Goal: Contribute content: Add original content to the website for others to see

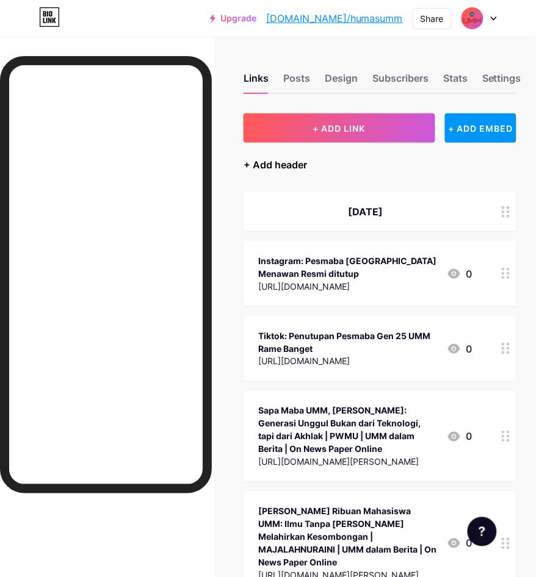
click at [301, 157] on div "+ Add header" at bounding box center [274, 164] width 63 height 15
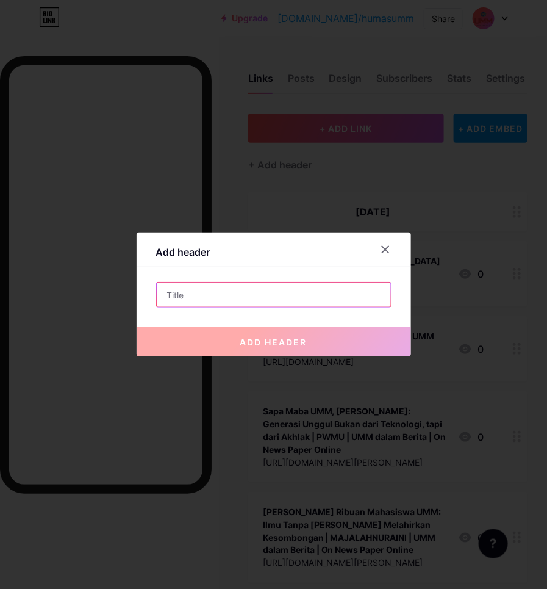
drag, startPoint x: 273, startPoint y: 296, endPoint x: 272, endPoint y: 290, distance: 6.1
click at [273, 296] on input "text" at bounding box center [274, 295] width 234 height 24
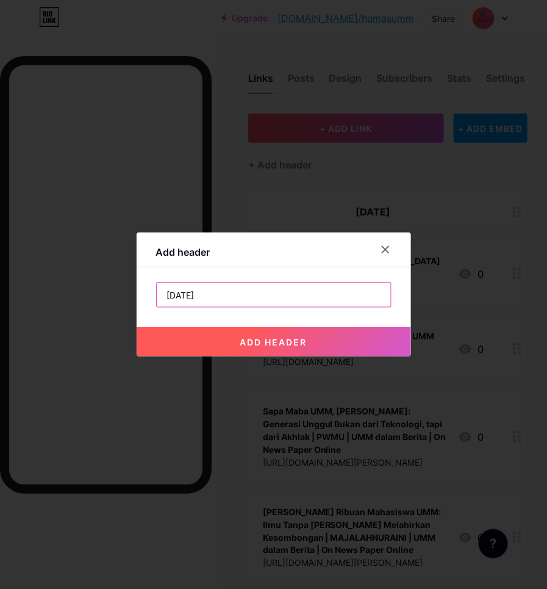
type input "[DATE]"
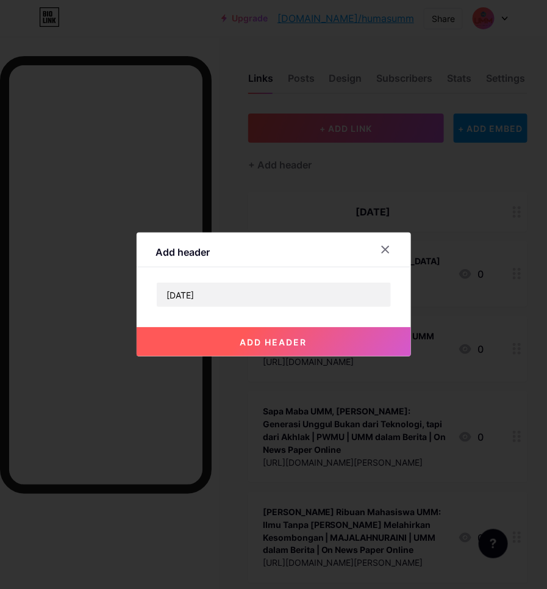
click at [326, 339] on button "add header" at bounding box center [274, 341] width 275 height 29
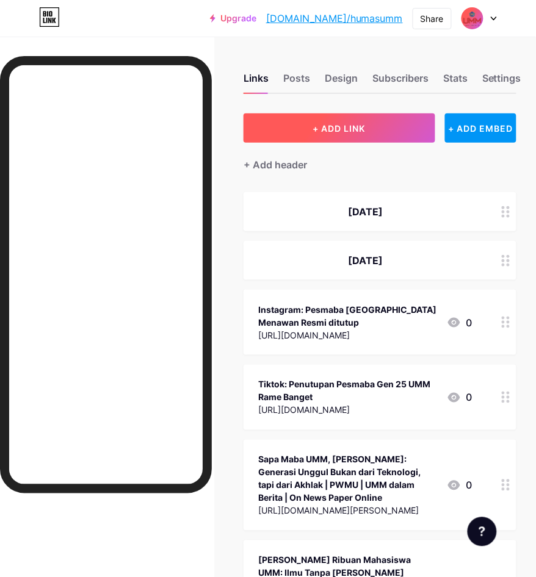
click at [345, 127] on span "+ ADD LINK" at bounding box center [339, 128] width 52 height 10
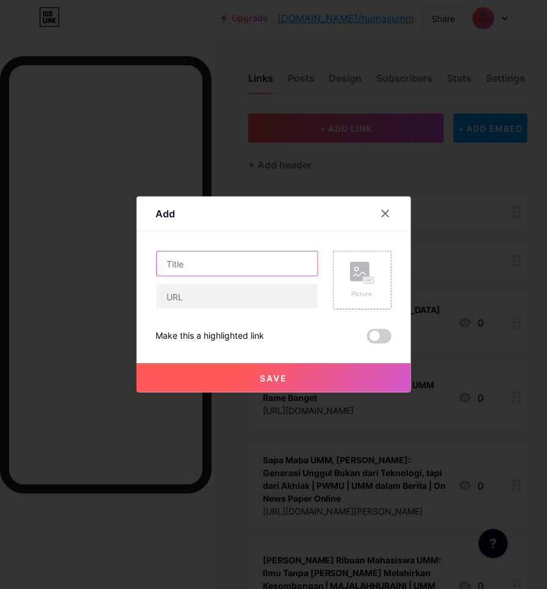
click at [257, 254] on input "text" at bounding box center [237, 263] width 161 height 24
click at [263, 270] on input "Instagram :" at bounding box center [237, 263] width 161 height 24
paste input "Empat hari penuh semangat, tawa, haru, dan inspirasi telah menjadi momen tak te…"
type input "Instagram : Empat hari penuh semangat, tawa, haru, dan inspirasi telah menjadi …"
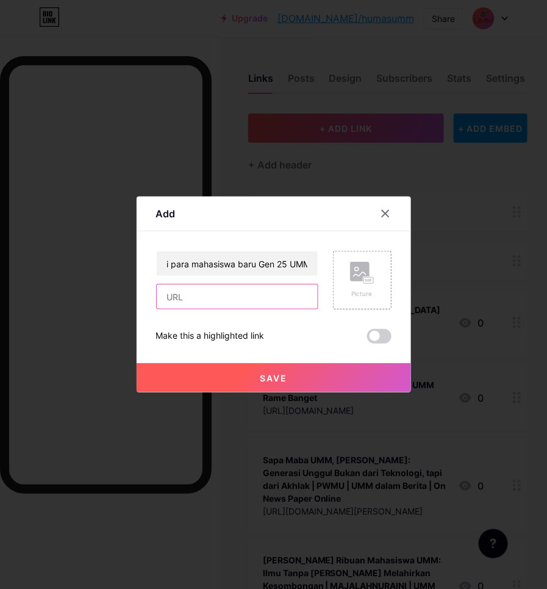
scroll to position [0, 0]
click at [275, 304] on input "text" at bounding box center [237, 296] width 161 height 24
click at [289, 293] on input "text" at bounding box center [237, 296] width 161 height 24
paste input "[URL][DOMAIN_NAME]"
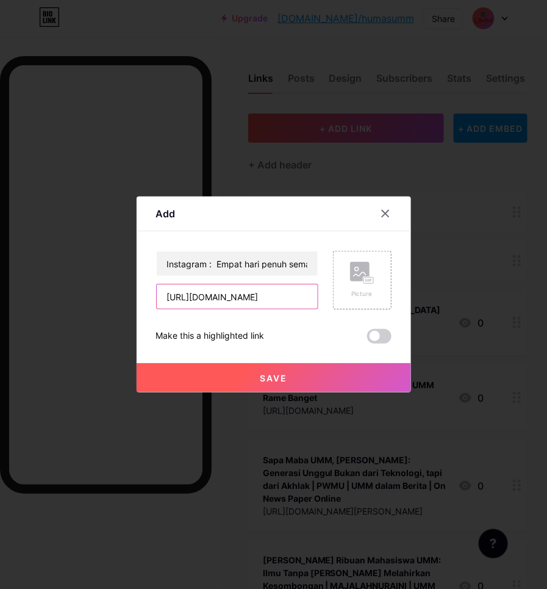
type input "[URL][DOMAIN_NAME]"
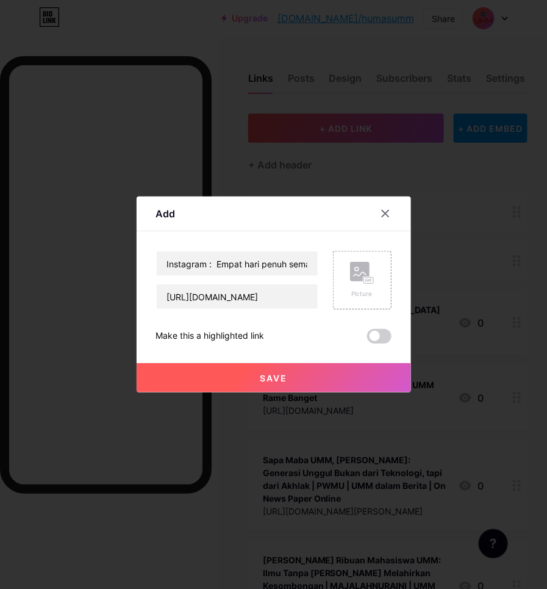
scroll to position [0, 0]
click at [282, 376] on span "Save" at bounding box center [273, 378] width 27 height 10
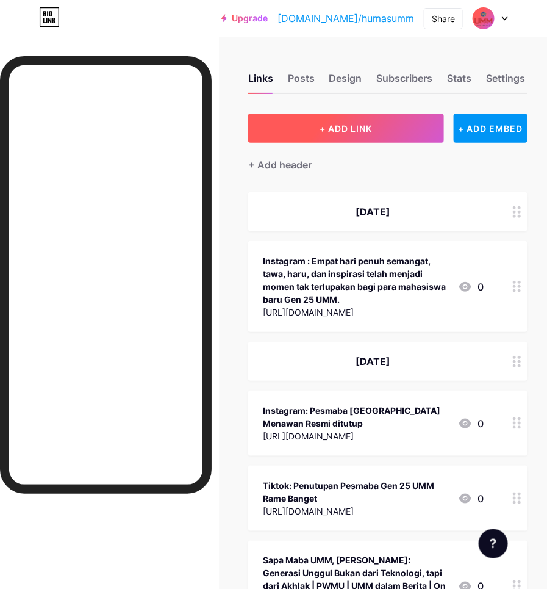
click at [334, 131] on span "+ ADD LINK" at bounding box center [346, 128] width 52 height 10
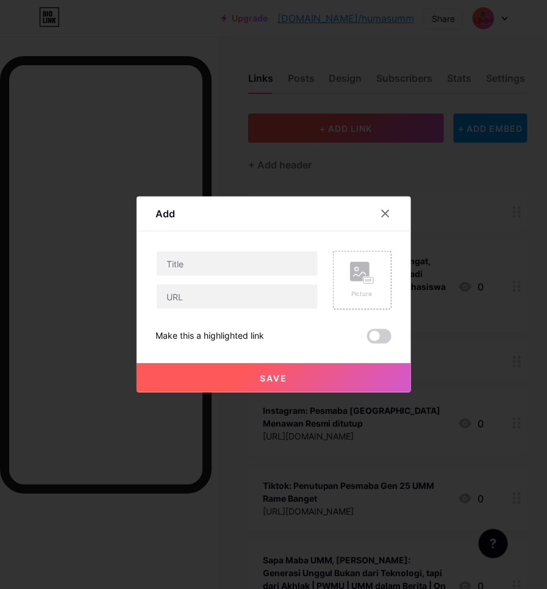
click at [217, 258] on input "text" at bounding box center [237, 263] width 161 height 24
click at [276, 267] on input "Instagram :" at bounding box center [237, 263] width 161 height 24
paste input "Pesmaba telah berakhir tapi kenangan selama pesmaba melekat tanpa akhir. Siapa …"
type input "Instagram : Pesmaba telah berakhir tapi kenangan selama pesmaba melekat tanpa a…"
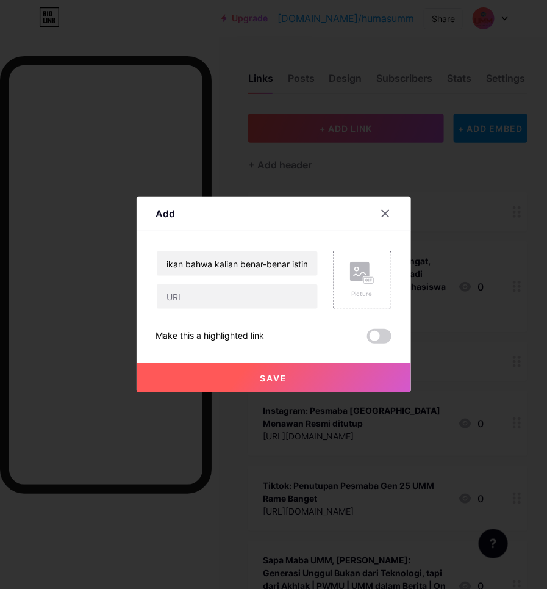
scroll to position [0, 0]
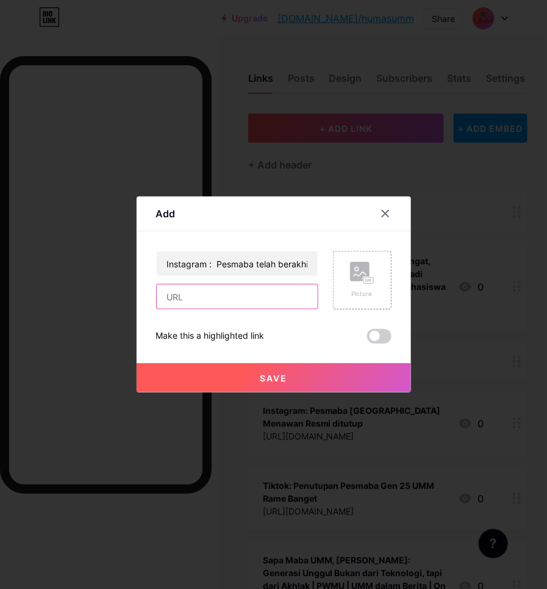
click at [248, 290] on input "text" at bounding box center [237, 296] width 161 height 24
paste input "[URL][DOMAIN_NAME]"
type input "[URL][DOMAIN_NAME]"
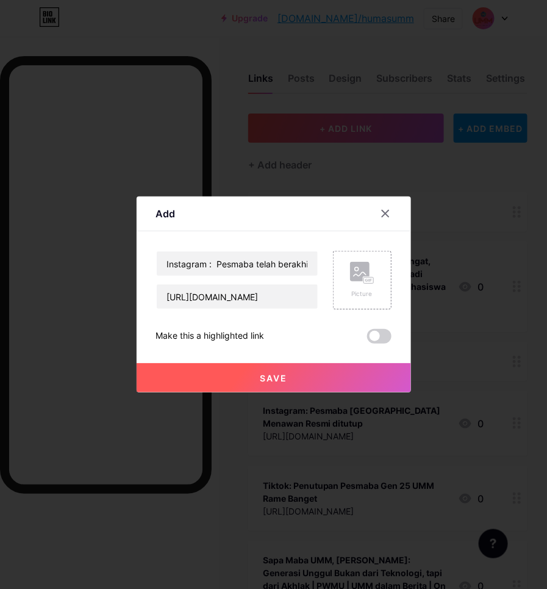
scroll to position [0, 0]
click at [281, 374] on span "Save" at bounding box center [273, 378] width 27 height 10
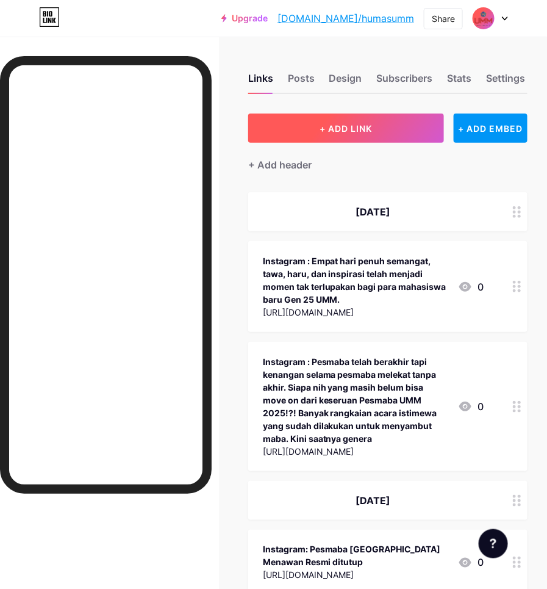
click at [324, 121] on button "+ ADD LINK" at bounding box center [346, 127] width 196 height 29
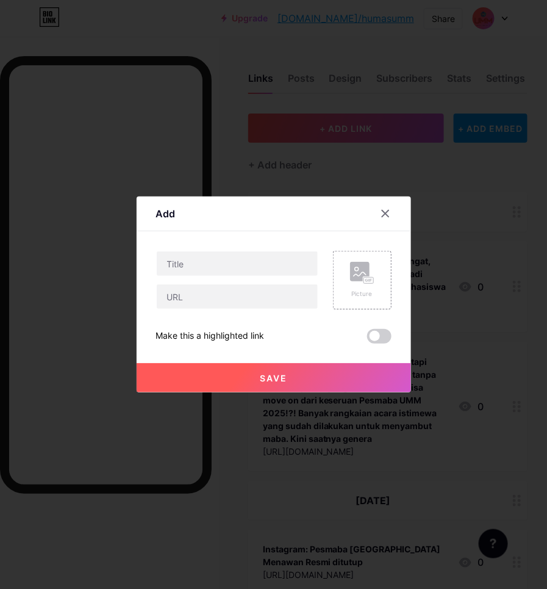
click at [306, 262] on input "text" at bounding box center [237, 263] width 161 height 24
type input "Tiktok : UMM, Universitas Mantu Mamamu… 🫣 Gimana Pesmaba nya kemarin nih Gen 25…"
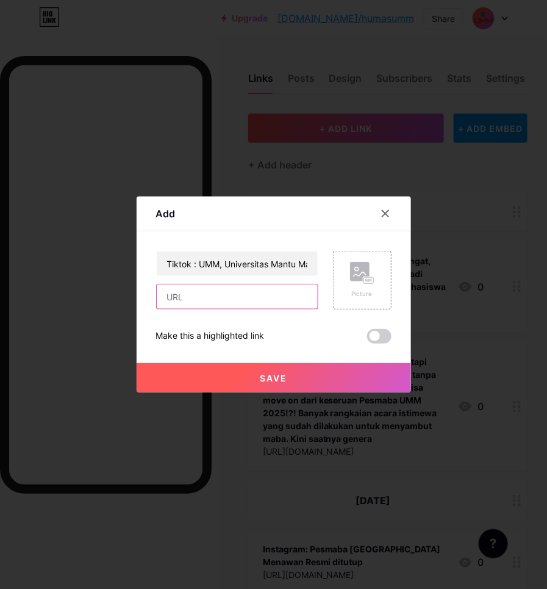
click at [303, 288] on input "text" at bounding box center [237, 296] width 161 height 24
paste input "[URL][DOMAIN_NAME]"
type input "[URL][DOMAIN_NAME]"
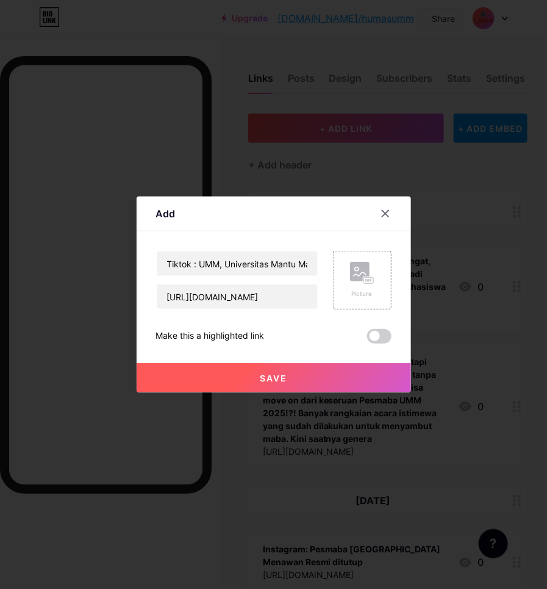
scroll to position [0, 0]
click at [311, 371] on button "Save" at bounding box center [274, 377] width 275 height 29
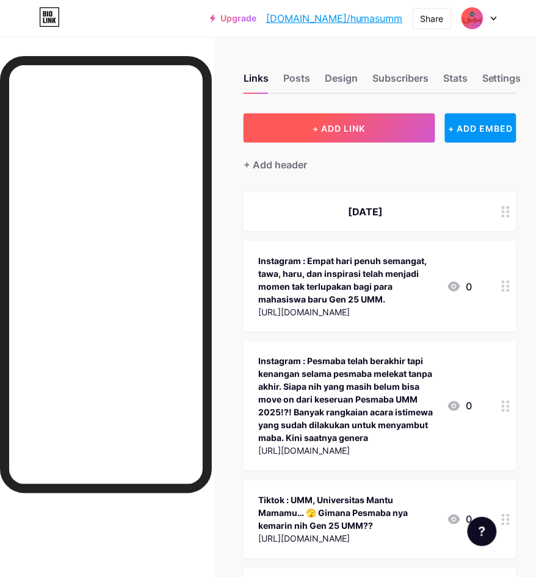
click at [414, 135] on button "+ ADD LINK" at bounding box center [338, 127] width 191 height 29
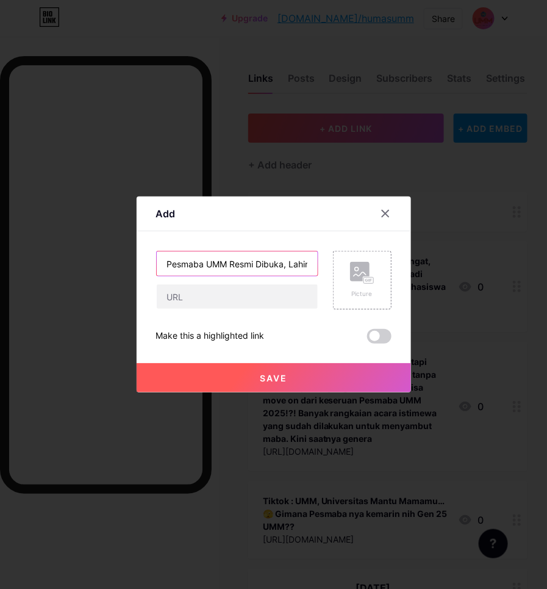
click at [220, 260] on input "Pesmaba UMM Resmi Dibuka, Lahirkan Generasi Ketahanan Pangan dan Energi" at bounding box center [237, 263] width 161 height 24
click at [286, 270] on input "Pesmaba UMM Resmi Dibuka, Lahirkan Generasi Ketahanan Pangan dan Energi | SUARA…" at bounding box center [237, 263] width 161 height 24
paste input "UMM dalam Berita | On News Paper Online"
type input "Pesmaba UMM Resmi Dibuka, Lahirkan Generasi Ketahanan Pangan dan Energi | SUARA…"
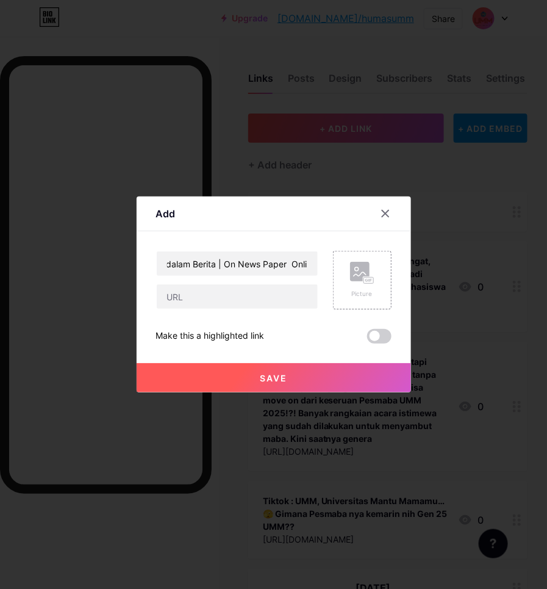
scroll to position [0, 0]
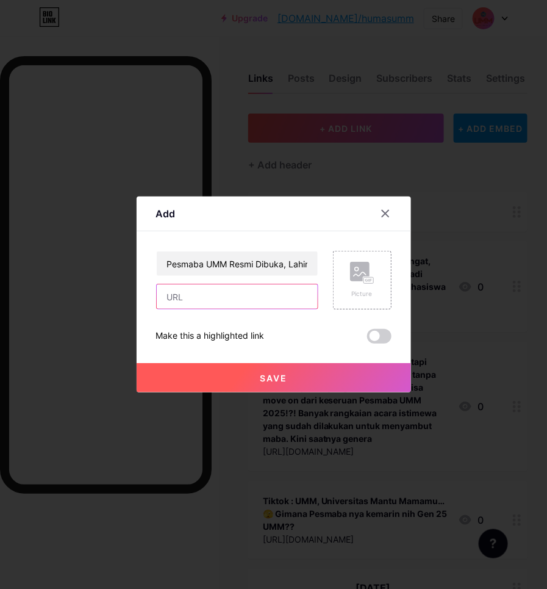
click at [242, 303] on input "text" at bounding box center [237, 296] width 161 height 24
paste input "[URL][DOMAIN_NAME]"
type input "[URL][DOMAIN_NAME]"
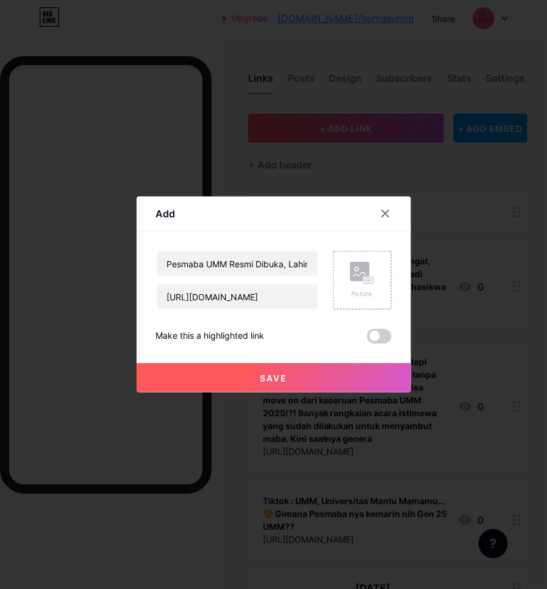
click at [252, 372] on button "Save" at bounding box center [274, 377] width 275 height 29
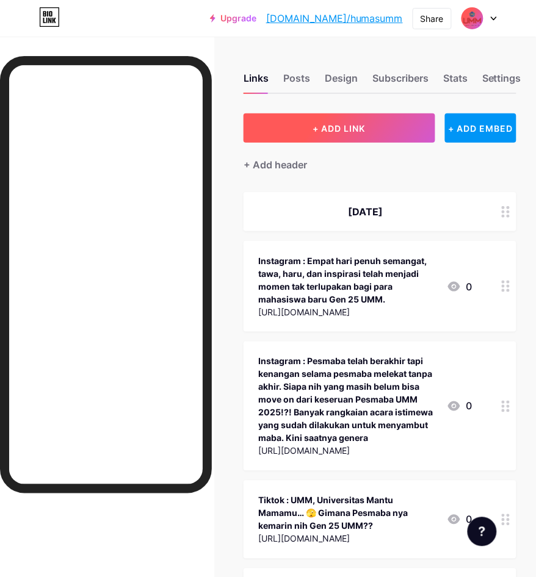
click at [348, 128] on span "+ ADD LINK" at bounding box center [339, 128] width 52 height 10
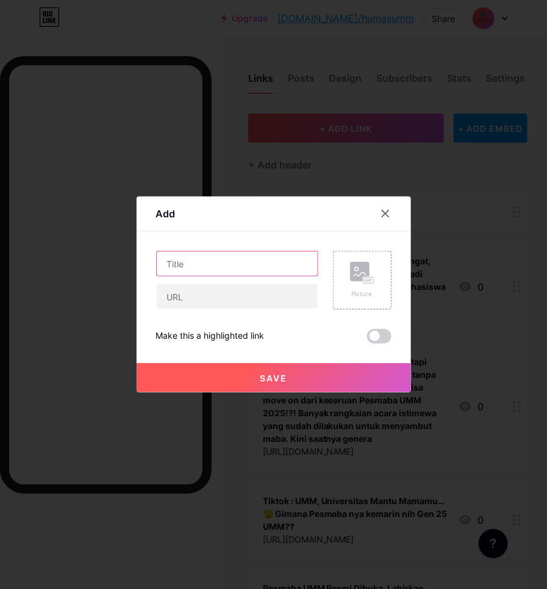
click at [300, 263] on input "text" at bounding box center [237, 263] width 161 height 24
click at [211, 257] on input "Keterbatasan Postur Tubuh Bukan Penghalang: Ara, Maba Berprestasi UMM Juara Nas…" at bounding box center [237, 263] width 161 height 24
click at [256, 268] on input "Keterbatasan Postur Tubuh Bukan Penghalang: Ara, Maba Berprestasi UMM Juara Nas…" at bounding box center [237, 263] width 161 height 24
paste input "UMM dalam Berita | On News Paper Online"
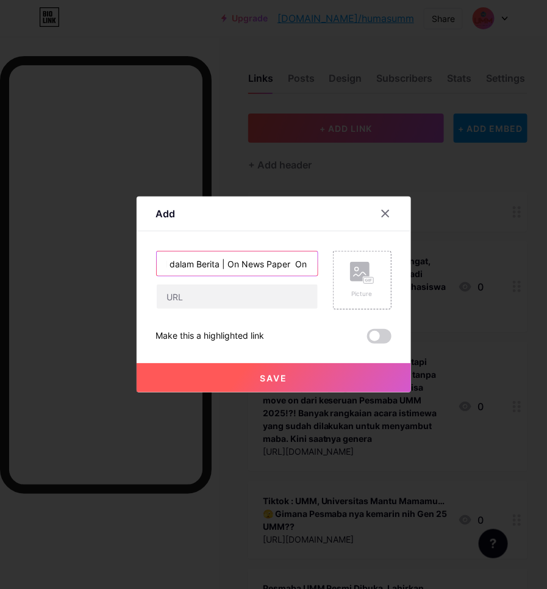
type input "Keterbatasan Postur Tubuh Bukan Penghalang: Ara, Maba Berprestasi UMM Juara Nas…"
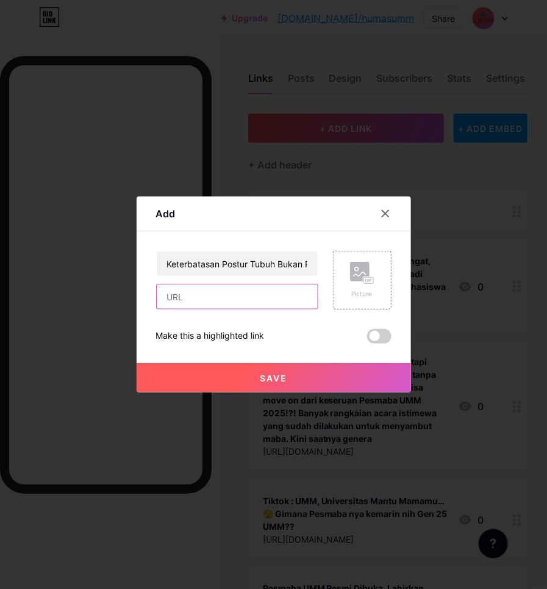
click at [221, 290] on input "text" at bounding box center [237, 296] width 161 height 24
paste input "[URL][DOMAIN_NAME]"
type input "[URL][DOMAIN_NAME]"
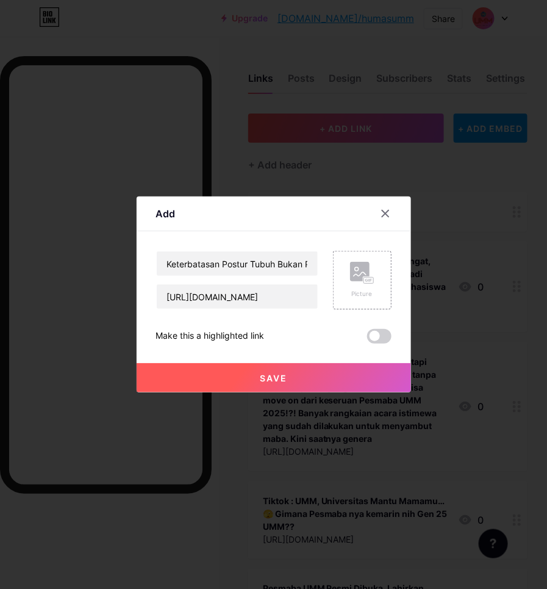
click at [214, 386] on button "Save" at bounding box center [274, 377] width 275 height 29
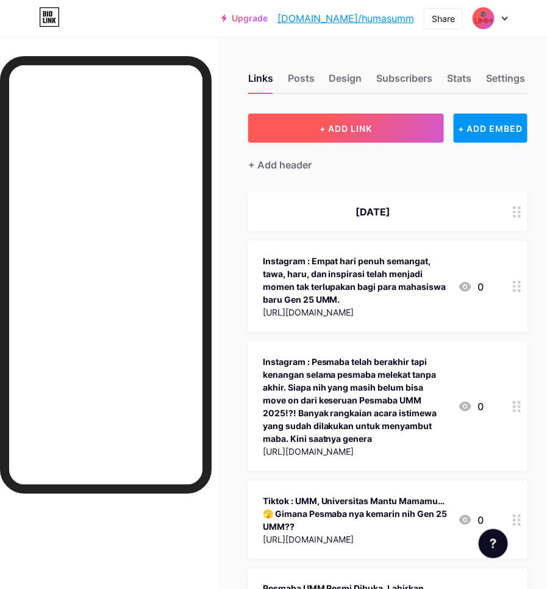
click at [333, 123] on span "+ ADD LINK" at bounding box center [346, 128] width 52 height 10
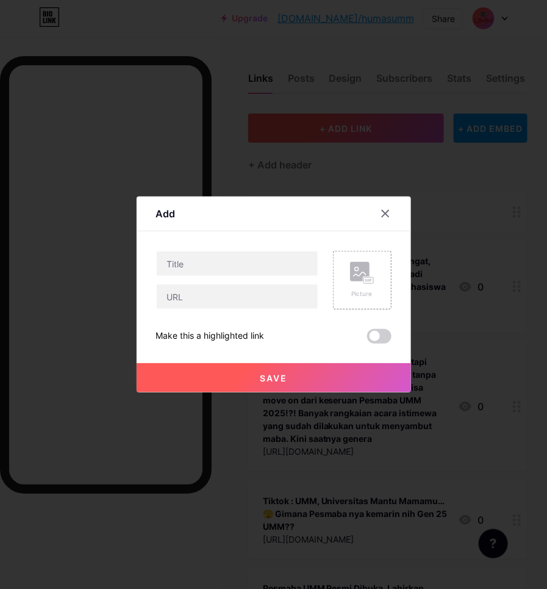
click at [257, 261] on input "text" at bounding box center [237, 263] width 161 height 24
click at [254, 262] on input "Mahasiswa Baru Sosiologi UMM Dibekali Visi Akademik dan Kiprah Sosial | PWMU |" at bounding box center [237, 263] width 161 height 24
paste input "UMM dalam Berita | On News Paper Online"
type input "Mahasiswa Baru Sosiologi UMM Dibekali Visi Akademik dan Kiprah Sosial | PWMU | …"
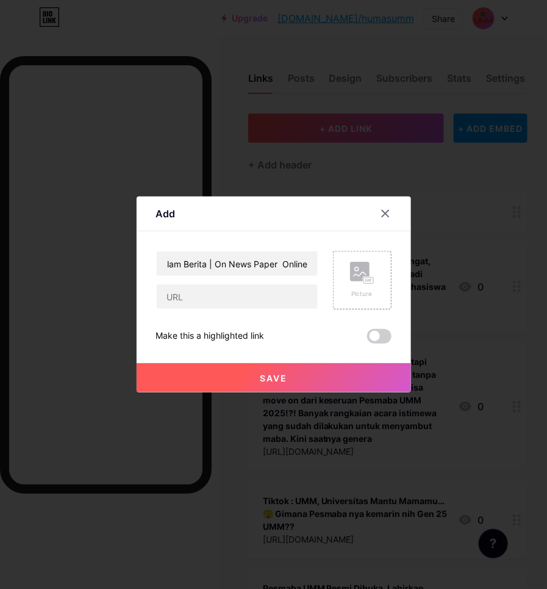
scroll to position [0, 0]
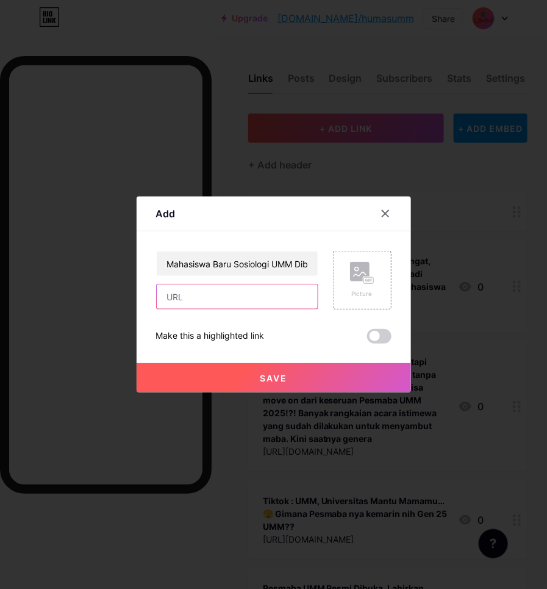
click at [284, 303] on input "text" at bounding box center [237, 296] width 161 height 24
paste input "[URL][DOMAIN_NAME]"
type input "[URL][DOMAIN_NAME]"
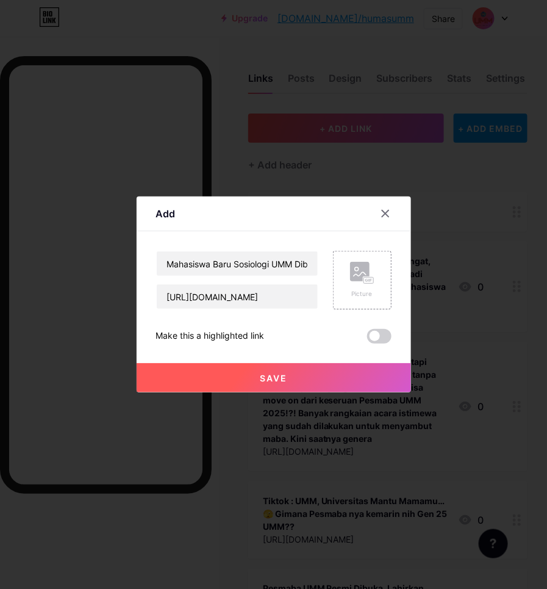
scroll to position [0, 0]
click at [317, 381] on button "Save" at bounding box center [274, 377] width 275 height 29
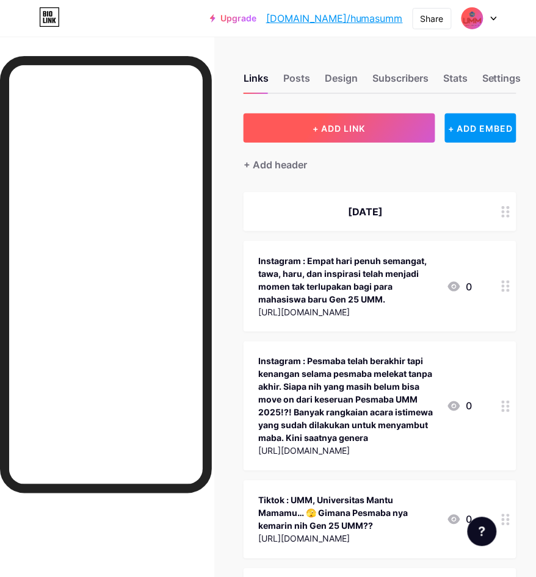
click at [313, 127] on button "+ ADD LINK" at bounding box center [338, 127] width 191 height 29
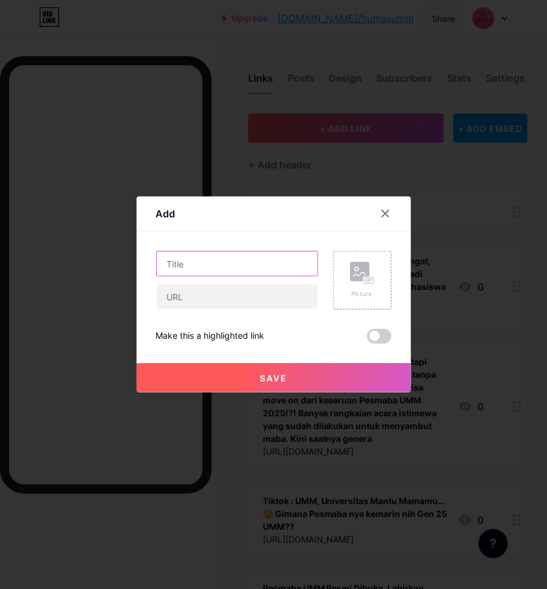
click at [279, 265] on input "text" at bounding box center [237, 263] width 161 height 24
paste input "AMF Clinic Gandeng RS UMM, Hadirkan Layanan Kesehatan Lebih Optimal bagi Santri"
drag, startPoint x: 242, startPoint y: 264, endPoint x: 367, endPoint y: 234, distance: 128.2
click at [242, 264] on input "AMF Clinic Gandeng RS UMM, Hadirkan Layanan Kesehatan Lebih Optimal bagi Santri…" at bounding box center [237, 263] width 161 height 24
paste input "UMM dalam Berita | On News Paper Online"
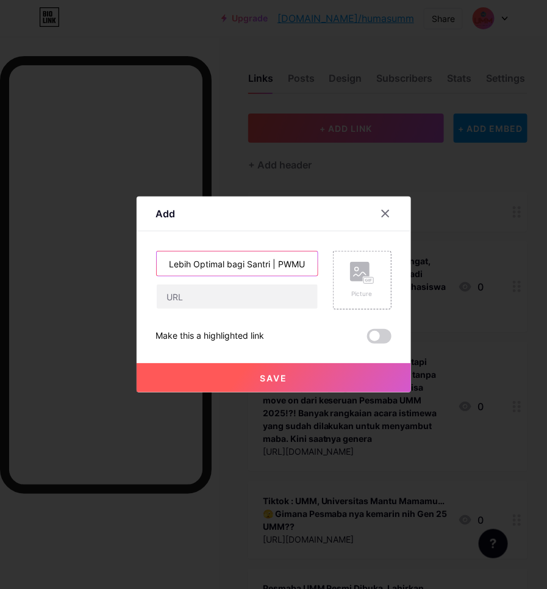
scroll to position [0, 409]
type input "AMF Clinic Gandeng RS UMM, Hadirkan Layanan Kesehatan Lebih Optimal bagi Santri…"
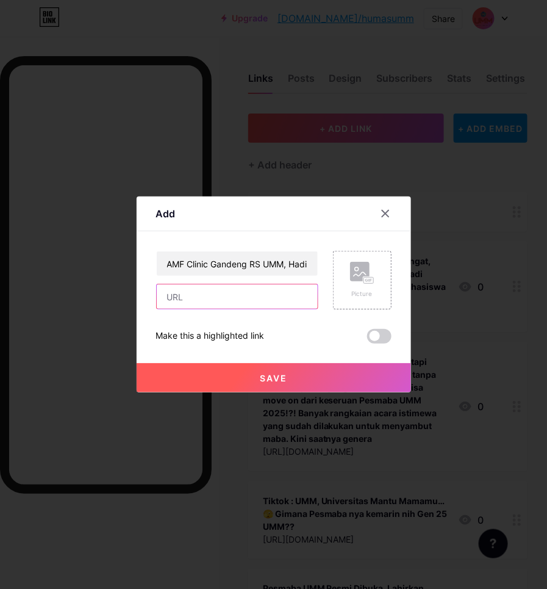
click at [281, 286] on input "text" at bounding box center [237, 296] width 161 height 24
paste input "[URL][DOMAIN_NAME][GEOGRAPHIC_DATA]"
type input "[URL][DOMAIN_NAME][GEOGRAPHIC_DATA]"
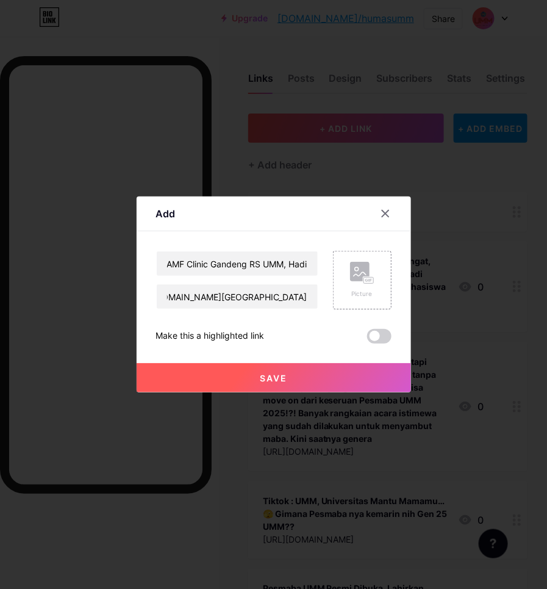
scroll to position [0, 0]
click at [309, 385] on button "Save" at bounding box center [274, 377] width 275 height 29
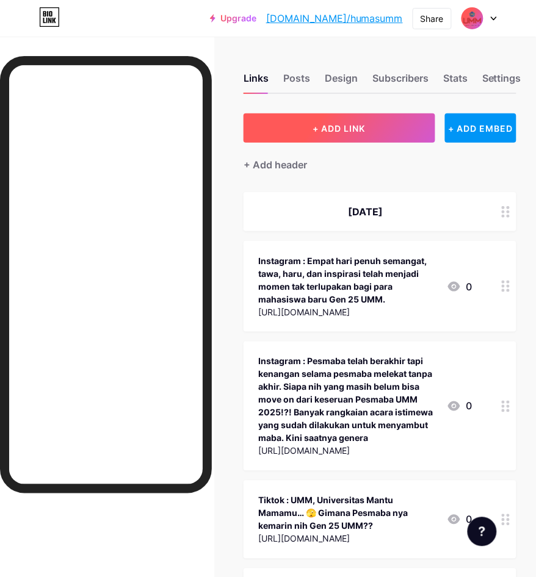
click at [333, 120] on button "+ ADD LINK" at bounding box center [338, 127] width 191 height 29
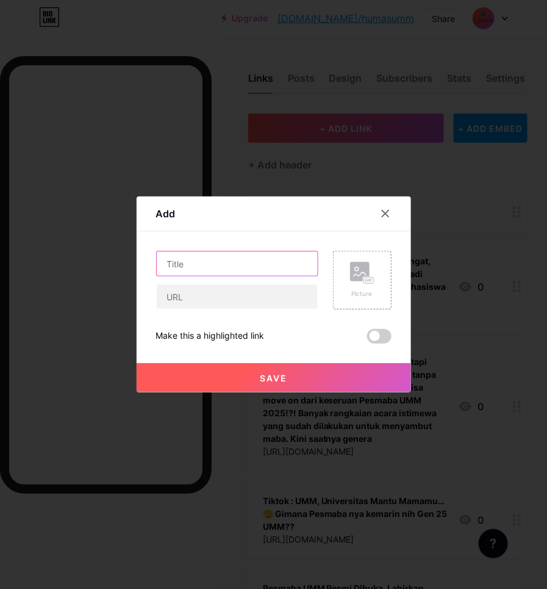
click at [254, 264] on input "text" at bounding box center [237, 263] width 161 height 24
paste input "[PERSON_NAME], Juara Dunia Pencak Silat yang Menapaki Babak Baru di UMM"
drag, startPoint x: 261, startPoint y: 262, endPoint x: 275, endPoint y: 262, distance: 13.4
click at [261, 262] on input "[PERSON_NAME], Juara Dunia Pencak Silat yang Menapaki Babak Baru di UMM | PWMU |" at bounding box center [237, 263] width 161 height 24
paste input "UMM dalam Berita | On News Paper Online"
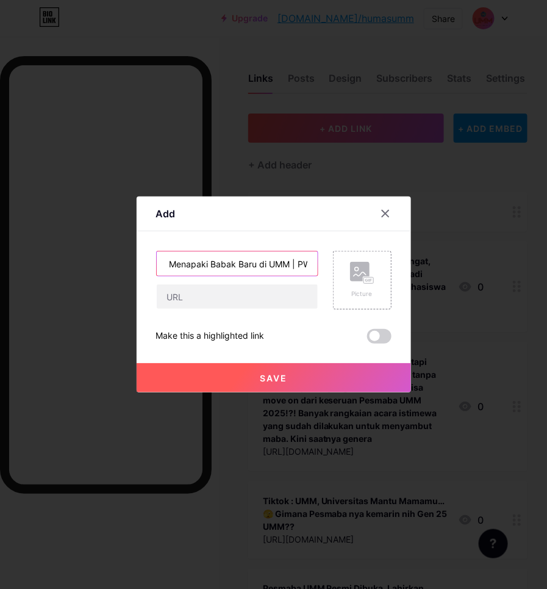
scroll to position [0, 366]
type input "[PERSON_NAME], Juara Dunia Pencak Silat yang Menapaki Babak Baru di UMM | PWMU …"
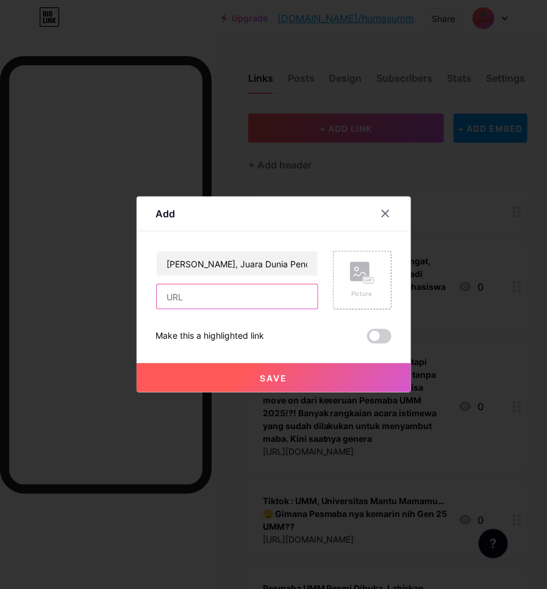
click at [273, 299] on input "text" at bounding box center [237, 296] width 161 height 24
paste input "[URL][DOMAIN_NAME]"
type input "[URL][DOMAIN_NAME]"
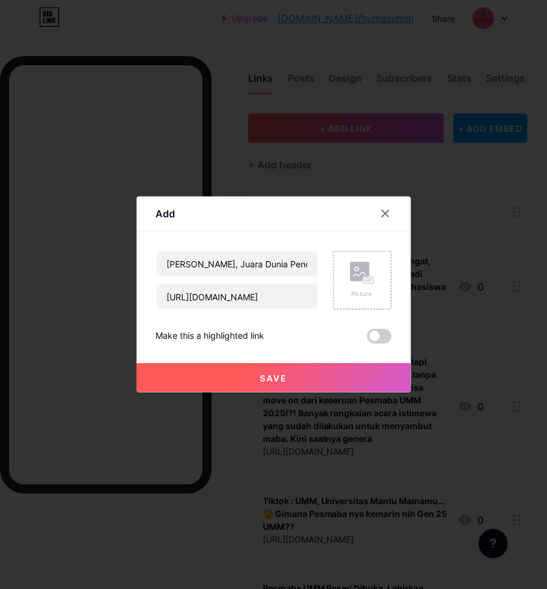
scroll to position [0, 0]
click at [294, 375] on button "Save" at bounding box center [274, 377] width 275 height 29
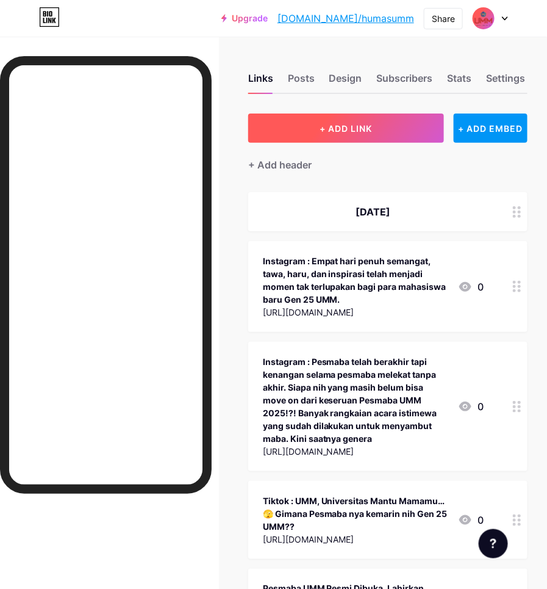
click at [312, 126] on button "+ ADD LINK" at bounding box center [346, 127] width 196 height 29
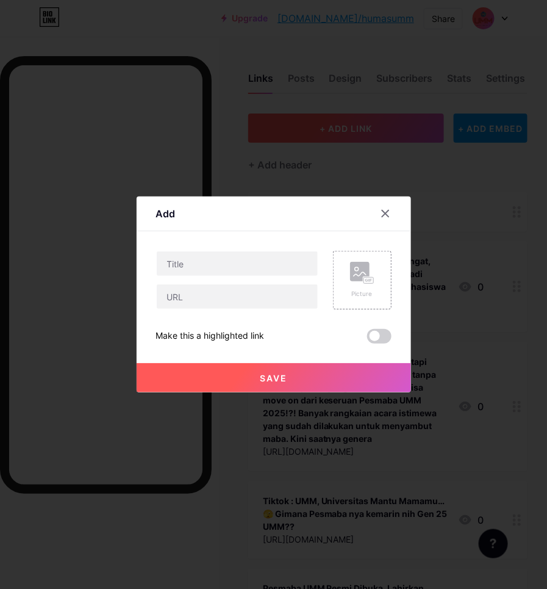
click at [283, 266] on input "text" at bounding box center [237, 263] width 161 height 24
drag, startPoint x: 244, startPoint y: 267, endPoint x: 325, endPoint y: 236, distance: 86.3
click at [246, 266] on input "[PERSON_NAME] Ribuan Mahasiswa UMM: Ilmu Tanpa [PERSON_NAME] Melahirkan Kesombo…" at bounding box center [237, 263] width 161 height 24
paste input "UMM dalam Berita | On News Paper Online"
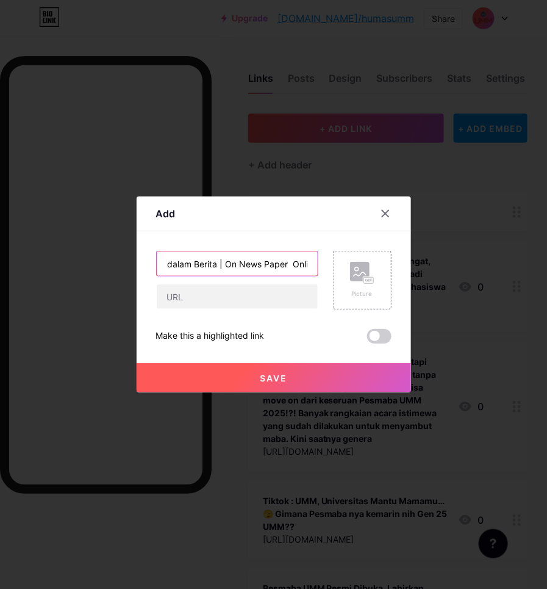
type input "[PERSON_NAME] Ribuan Mahasiswa UMM: Ilmu Tanpa [PERSON_NAME] Melahirkan Kesombo…"
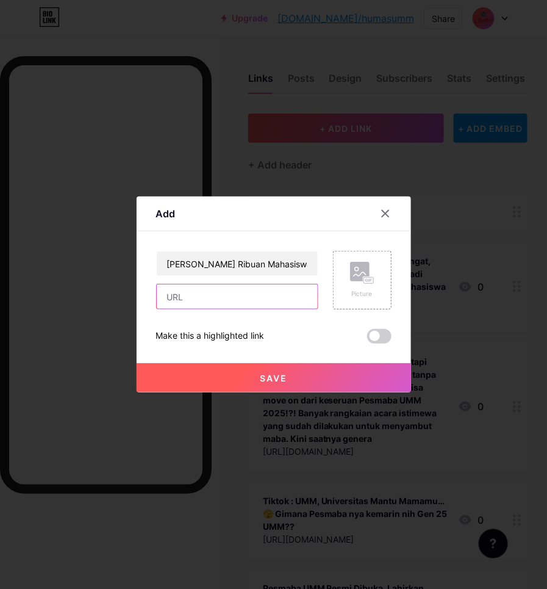
click at [270, 298] on input "text" at bounding box center [237, 296] width 161 height 24
paste input "[URL][DOMAIN_NAME][PERSON_NAME]"
type input "[URL][DOMAIN_NAME][PERSON_NAME]"
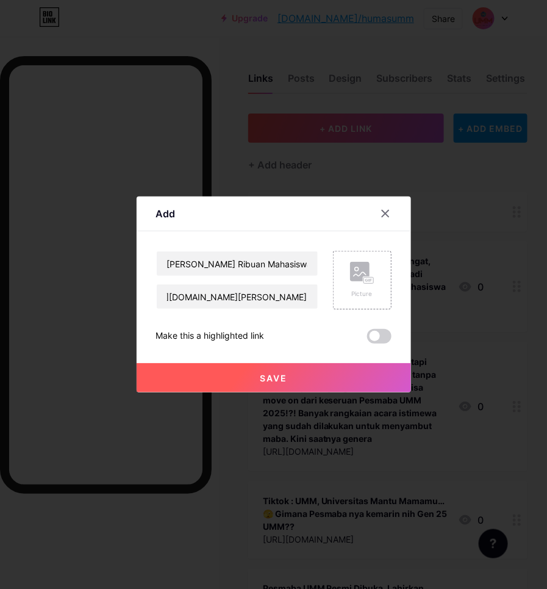
scroll to position [0, 0]
click at [291, 375] on button "Save" at bounding box center [274, 377] width 275 height 29
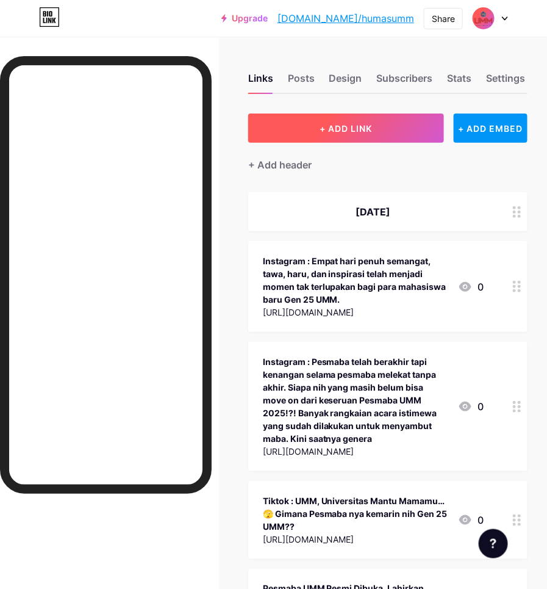
click at [382, 113] on button "+ ADD LINK" at bounding box center [346, 127] width 196 height 29
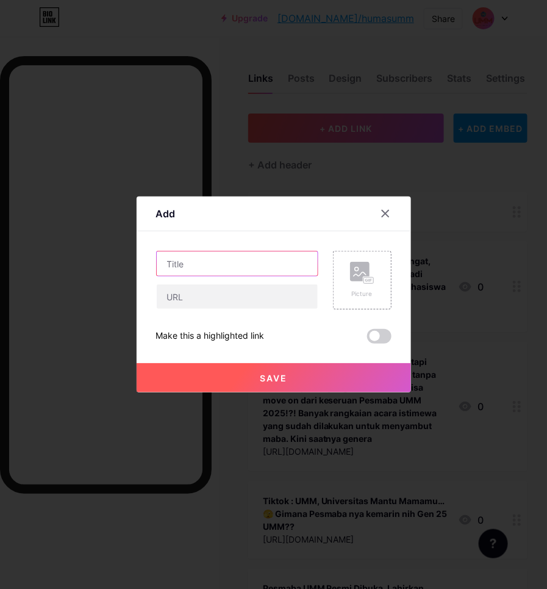
click at [270, 269] on input "text" at bounding box center [237, 263] width 161 height 24
paste input "Keterbatasan Fisik Bukan Penghalang, Mahasiswa Baru [GEOGRAPHIC_DATA]i Kejuaraa…"
drag, startPoint x: 272, startPoint y: 264, endPoint x: 373, endPoint y: 257, distance: 101.6
click at [272, 264] on input "Keterbatasan Fisik Bukan Penghalang, Mahasiswa Baru [GEOGRAPHIC_DATA]i Kejuaraa…" at bounding box center [237, 263] width 161 height 24
paste input "UMM dalam Berita | On News Paper Online"
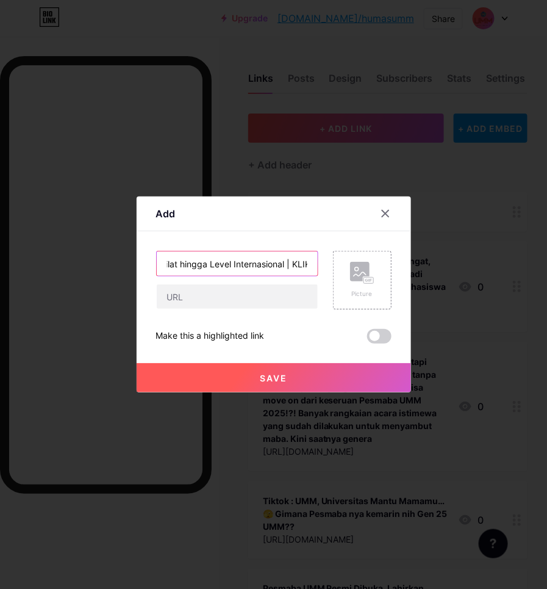
scroll to position [0, 530]
type input "Keterbatasan Fisik Bukan Penghalang, Mahasiswa Baru [GEOGRAPHIC_DATA]i Kejuaraa…"
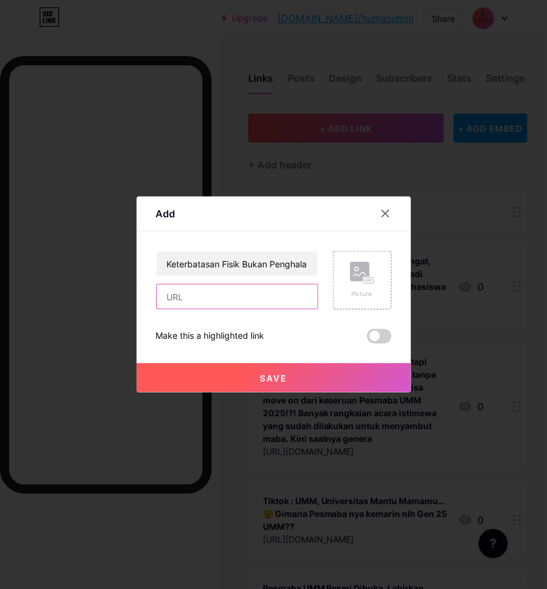
click at [188, 297] on input "text" at bounding box center [237, 296] width 161 height 24
paste input "[URL][DOMAIN_NAME]"
type input "[URL][DOMAIN_NAME]"
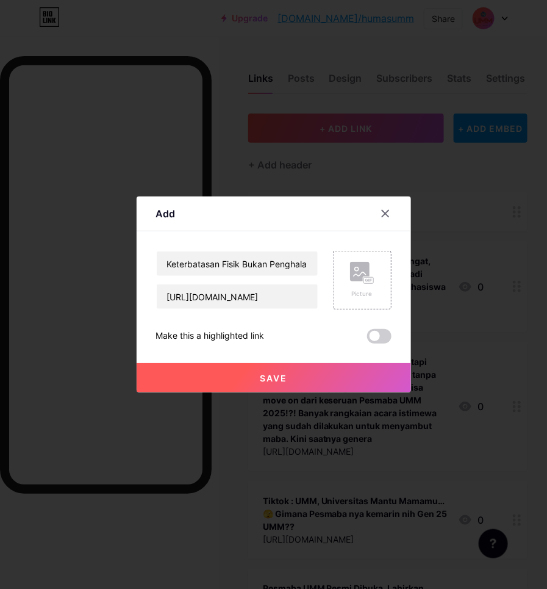
scroll to position [0, 0]
click at [225, 380] on button "Save" at bounding box center [274, 377] width 275 height 29
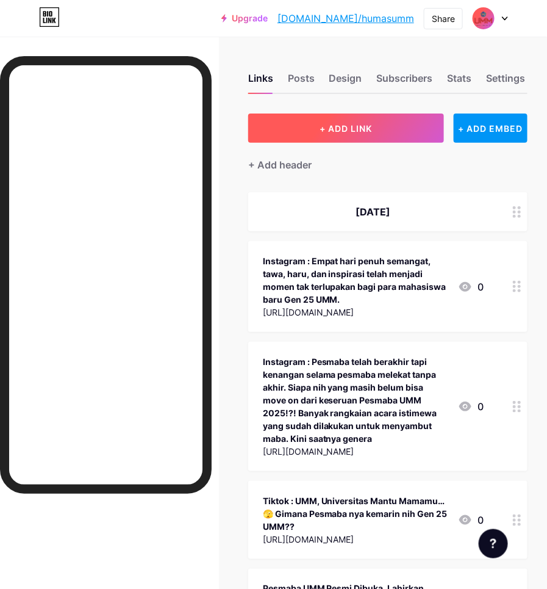
click at [353, 129] on span "+ ADD LINK" at bounding box center [346, 128] width 52 height 10
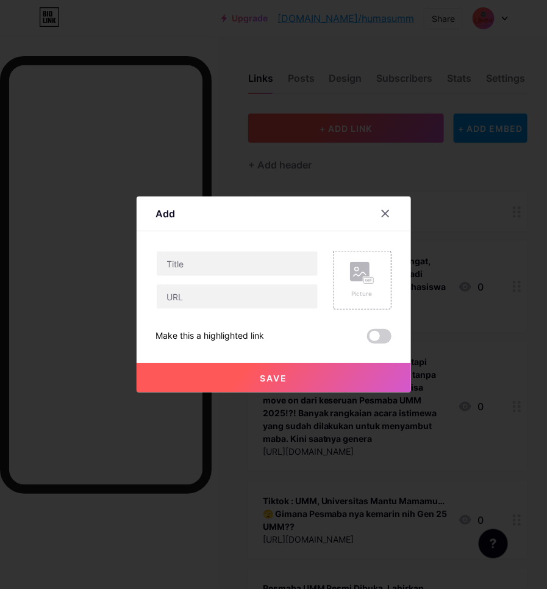
click at [297, 267] on input "text" at bounding box center [237, 263] width 161 height 24
drag, startPoint x: 229, startPoint y: 265, endPoint x: 354, endPoint y: 263, distance: 125.1
click at [229, 265] on input "[PERSON_NAME] di Penutupan Pesmaba UMM: Ilmu Tanpa Iman Melahirkan Kesombongan …" at bounding box center [237, 263] width 161 height 24
paste input "UMM dalam Berita | On News Paper Online"
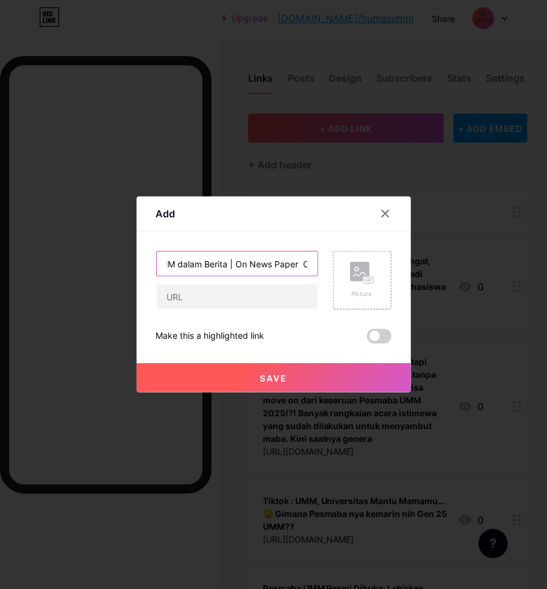
type input "[PERSON_NAME] di Penutupan Pesmaba UMM: Ilmu Tanpa Iman Melahirkan Kesombongan …"
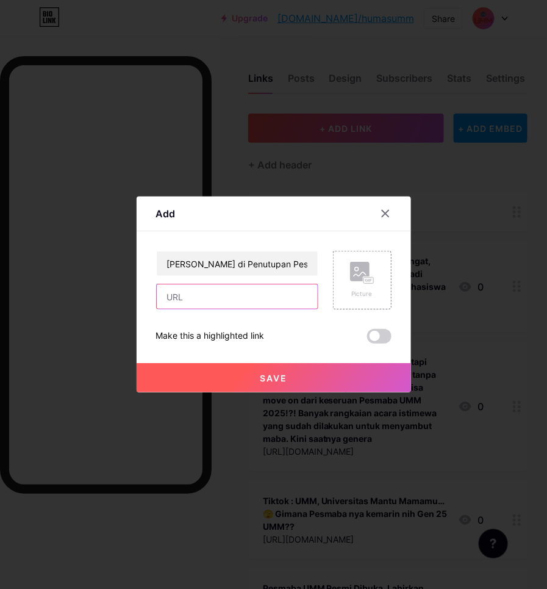
click at [248, 294] on input "text" at bounding box center [237, 296] width 161 height 24
paste input "[URL][DOMAIN_NAME][PERSON_NAME]"
type input "[URL][DOMAIN_NAME][PERSON_NAME]"
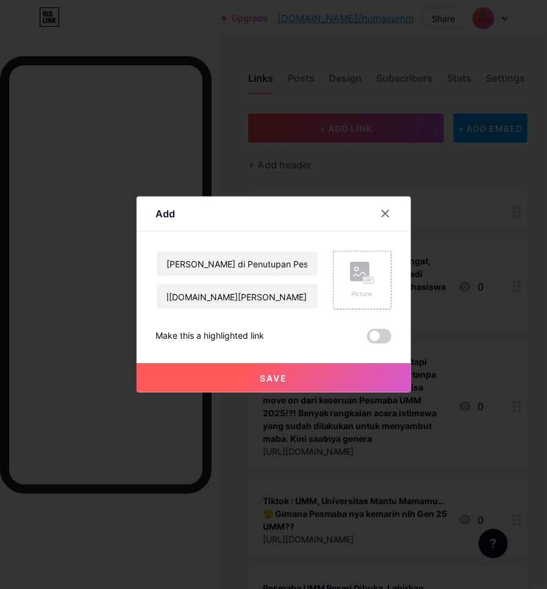
click at [278, 386] on button "Save" at bounding box center [274, 377] width 275 height 29
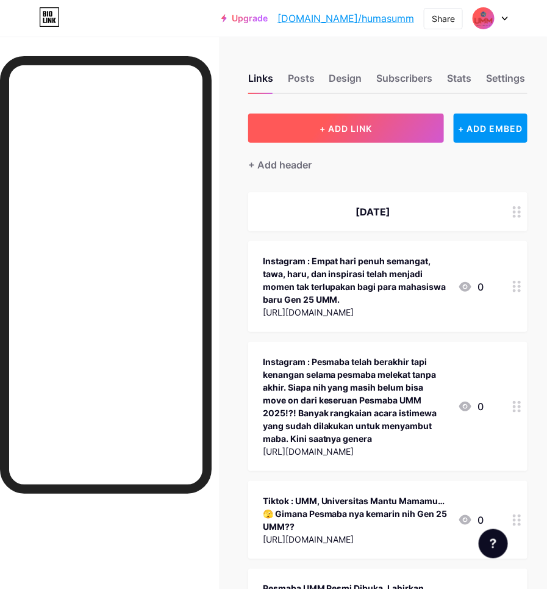
click at [361, 136] on button "+ ADD LINK" at bounding box center [346, 127] width 196 height 29
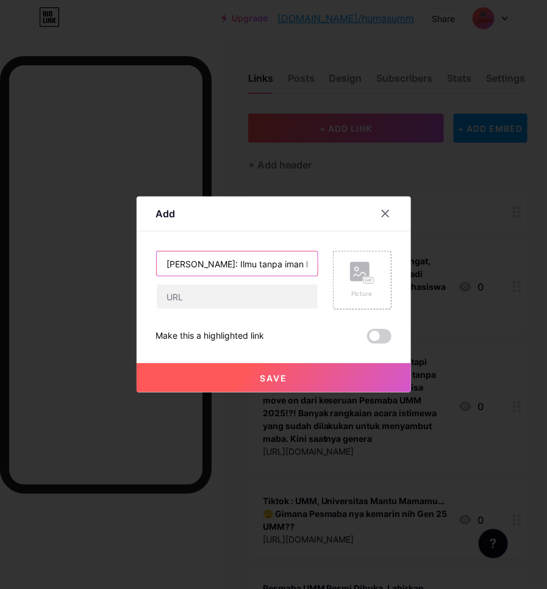
click at [215, 267] on input "[PERSON_NAME]: Ilmu tanpa iman lahirkan kesombongan" at bounding box center [237, 263] width 161 height 24
drag, startPoint x: 246, startPoint y: 258, endPoint x: 285, endPoint y: 272, distance: 41.3
click at [246, 258] on input "[PERSON_NAME]: Ilmu tanpa iman lahirkan kesombongan | ANTARA |" at bounding box center [237, 263] width 161 height 24
paste input "UMM dalam Berita | On News Paper Online"
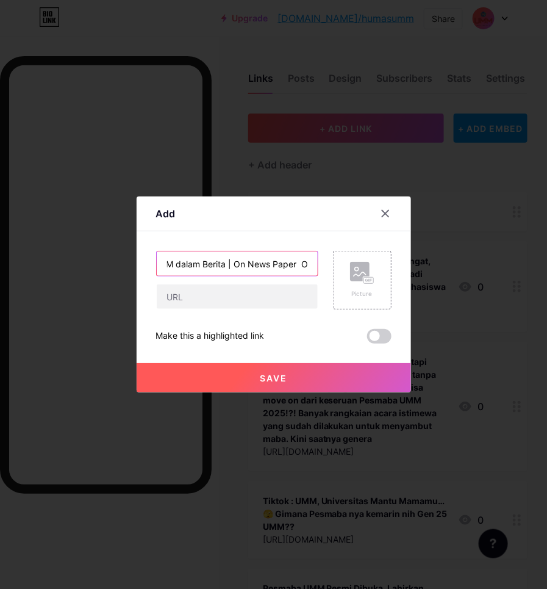
type input "[PERSON_NAME]: Ilmu tanpa iman lahirkan kesombongan | ANTARA | UMM dalam Berita…"
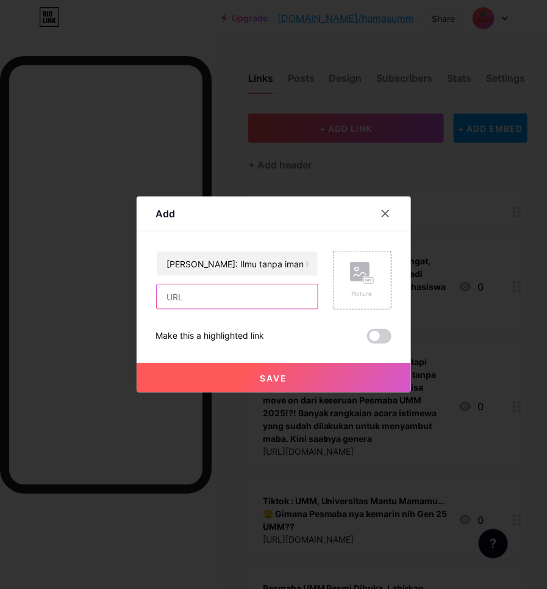
drag, startPoint x: 196, startPoint y: 297, endPoint x: 203, endPoint y: 294, distance: 7.9
click at [203, 294] on input "text" at bounding box center [237, 296] width 161 height 24
paste input "[URL][DOMAIN_NAME][PERSON_NAME]"
type input "[URL][DOMAIN_NAME][PERSON_NAME]"
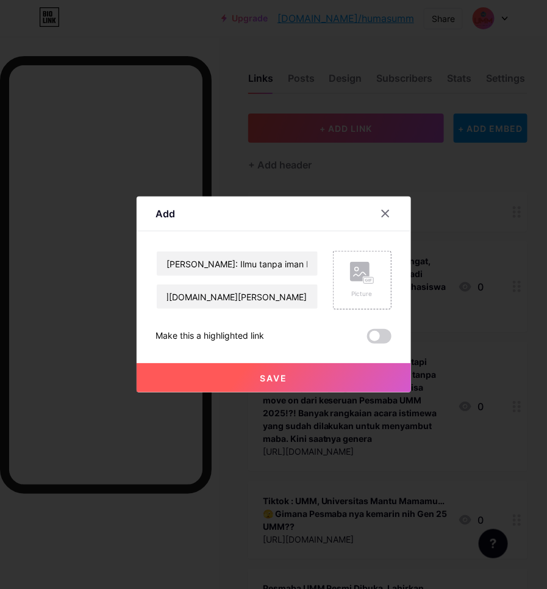
scroll to position [0, 0]
click at [234, 370] on button "Save" at bounding box center [274, 377] width 275 height 29
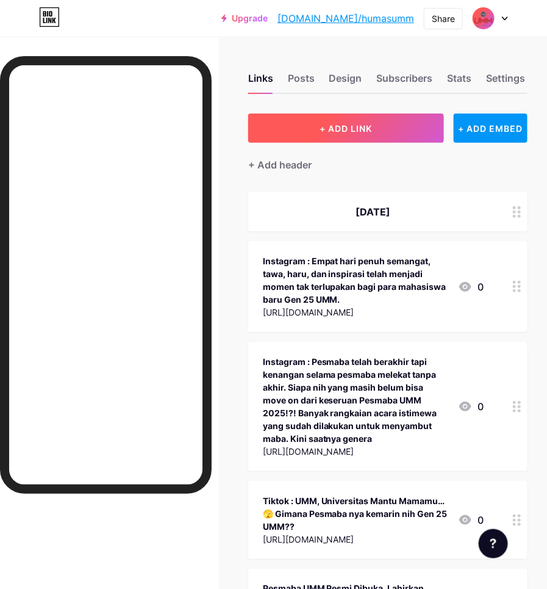
click at [389, 129] on button "+ ADD LINK" at bounding box center [346, 127] width 196 height 29
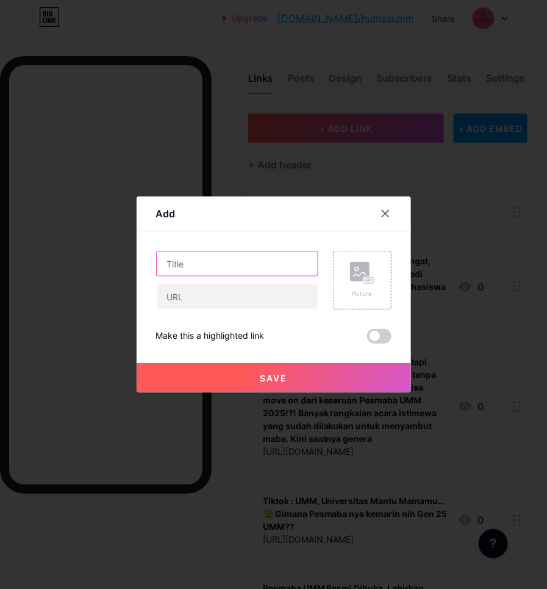
click at [243, 267] on input "text" at bounding box center [237, 263] width 161 height 24
click at [236, 267] on input "Dosen UMM Sebut Polemik Pengelolaan Retribusi Pasar Berpotensi Sebabkan Konflik…" at bounding box center [237, 263] width 161 height 24
click at [265, 260] on input "Dosen UMM Sebut Polemik Pengelolaan Retribusi Pasar Berpotensi Sebabkan Konflik…" at bounding box center [237, 263] width 161 height 24
paste input "UMM dalam Berita | On News Paper Online"
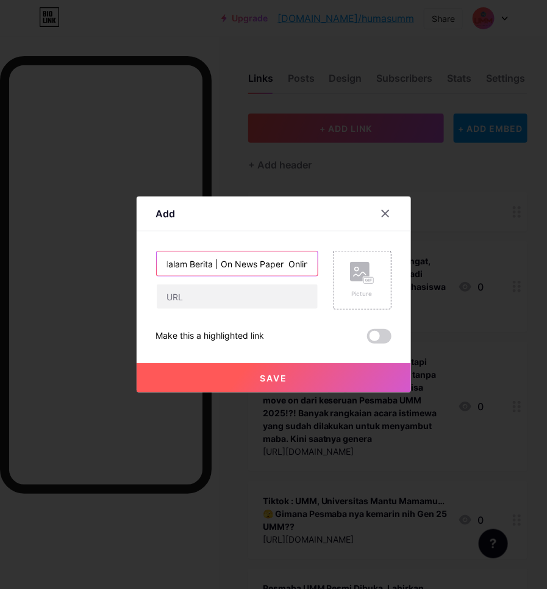
type input "Dosen UMM Sebut Polemik Pengelolaan Retribusi Pasar Berpotensi Sebabkan Konflik…"
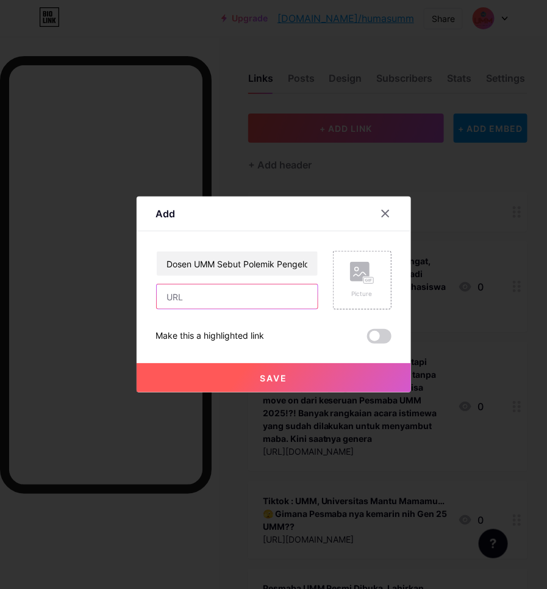
click at [300, 284] on input "text" at bounding box center [237, 296] width 161 height 24
paste input "[URL][DOMAIN_NAME]"
type input "[URL][DOMAIN_NAME]"
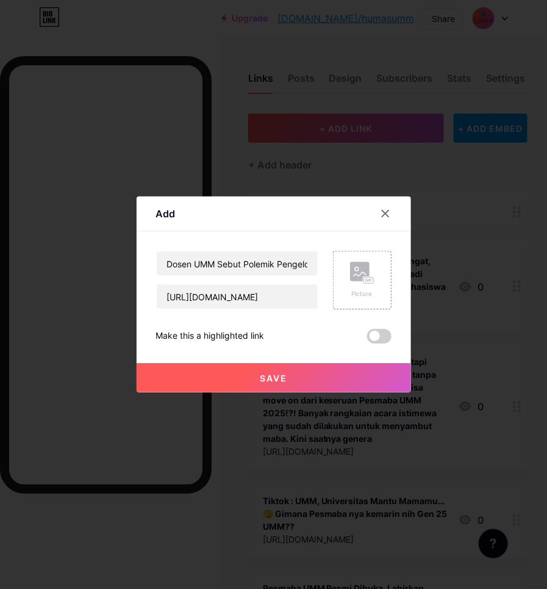
scroll to position [0, 0]
drag, startPoint x: 356, startPoint y: 377, endPoint x: 361, endPoint y: 353, distance: 25.0
click at [355, 376] on button "Save" at bounding box center [274, 377] width 275 height 29
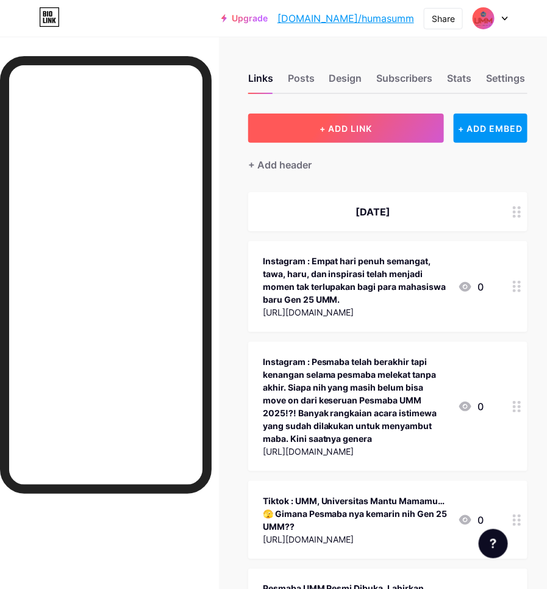
click at [382, 122] on button "+ ADD LINK" at bounding box center [346, 127] width 196 height 29
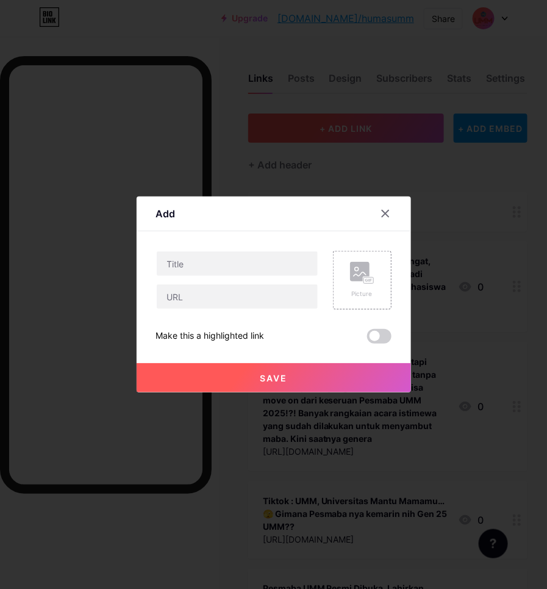
click at [269, 259] on input "text" at bounding box center [237, 263] width 161 height 24
type input "[PERSON_NAME]: Bangsa Kuat Ditentukan Akhlak Manusianya Artikel ini telah tayan…"
click at [248, 259] on input "text" at bounding box center [237, 263] width 161 height 24
paste input "[PERSON_NAME]: Bangsa Kuat Ditentukan Akhlak Manusianya Artikel ini telah tayan…"
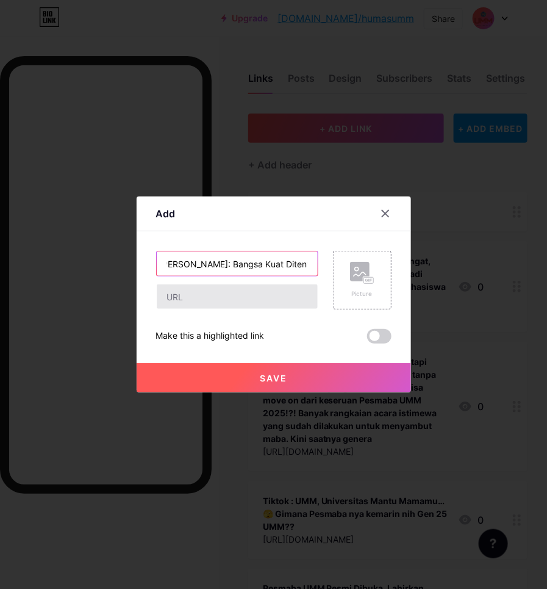
scroll to position [0, 559]
drag, startPoint x: 310, startPoint y: 264, endPoint x: 281, endPoint y: 298, distance: 44.6
click at [281, 298] on div "[PERSON_NAME]: Bangsa Kuat Ditentukan Akhlak Manusianya Artikel ini telah tayan…" at bounding box center [237, 280] width 162 height 59
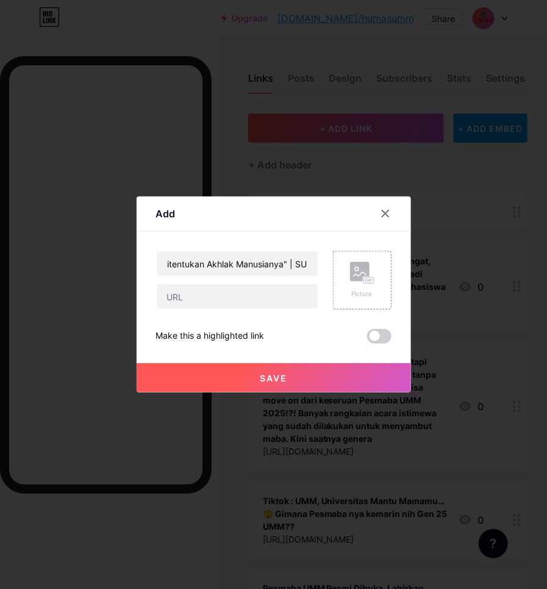
scroll to position [0, 0]
drag, startPoint x: 239, startPoint y: 264, endPoint x: 382, endPoint y: 264, distance: 143.4
click at [240, 264] on input "[PERSON_NAME]: Bangsa Kuat Ditentukan Akhlak Manusianya Artikel ini telah tayan…" at bounding box center [237, 263] width 161 height 24
paste input "UMM dalam Berita | On News Paper Online"
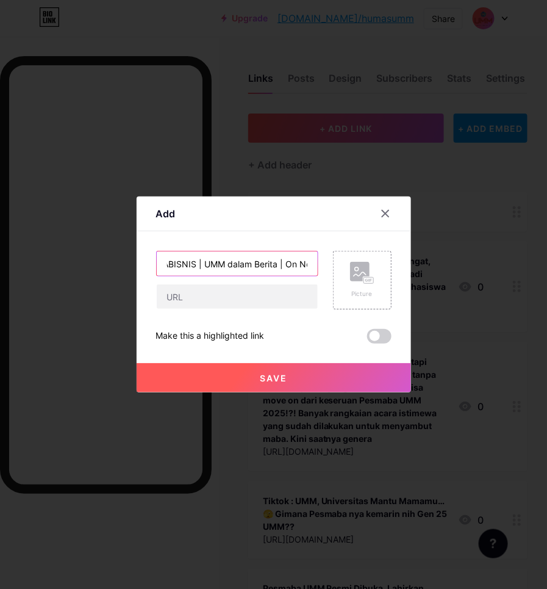
type input "[PERSON_NAME]: Bangsa Kuat Ditentukan Akhlak Manusianya Artikel ini telah tayan…"
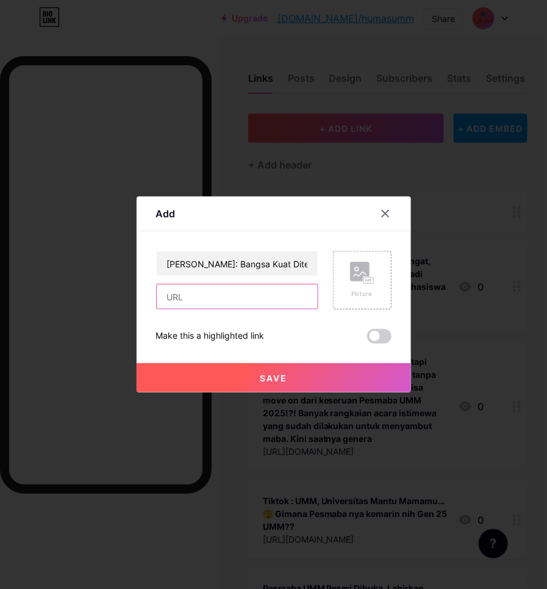
click at [297, 302] on input "text" at bounding box center [237, 296] width 161 height 24
paste input "[URL][DOMAIN_NAME][PERSON_NAME]"
type input "[URL][DOMAIN_NAME][PERSON_NAME]"
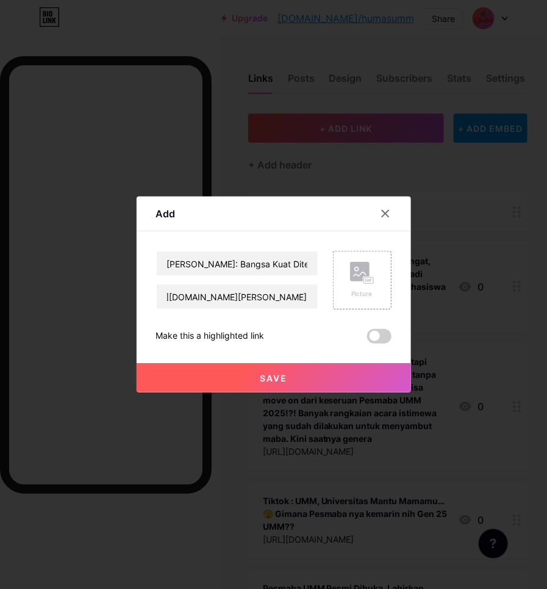
scroll to position [0, 0]
click at [330, 367] on button "Save" at bounding box center [274, 377] width 275 height 29
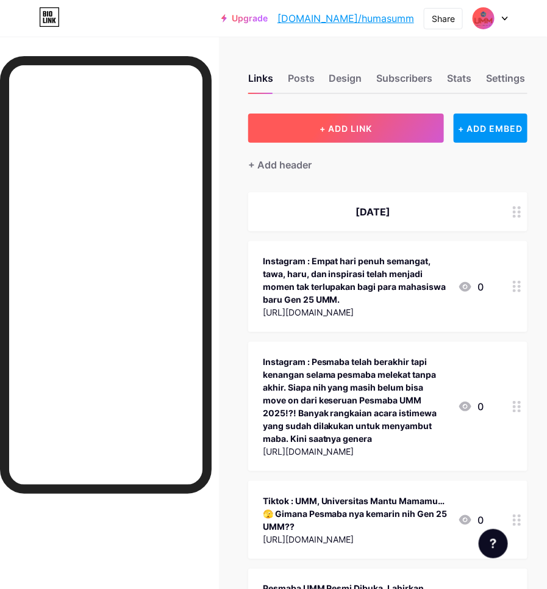
click at [356, 128] on span "+ ADD LINK" at bounding box center [346, 128] width 52 height 10
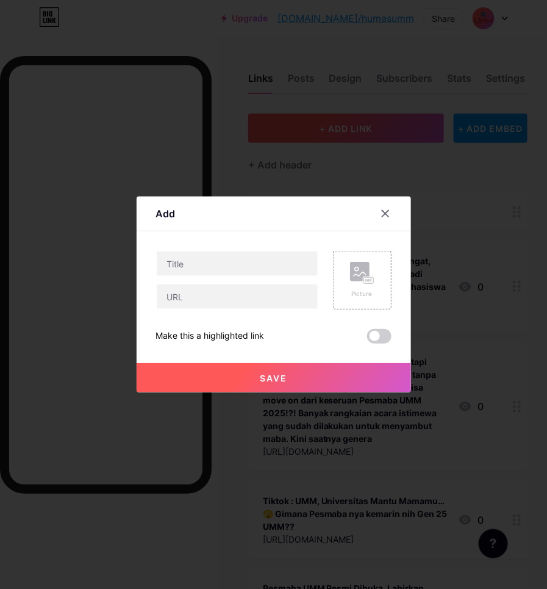
click at [297, 267] on input "text" at bounding box center [237, 263] width 161 height 24
drag, startPoint x: 229, startPoint y: 270, endPoint x: 244, endPoint y: 272, distance: 15.4
click at [229, 270] on input "Ratusan Ardyakara 25 Ikuti Pesmaba Fikes 25 Mengenal Kampus UMM | SERU |" at bounding box center [237, 263] width 161 height 24
paste input "UMM dalam Berita | On News Paper Online"
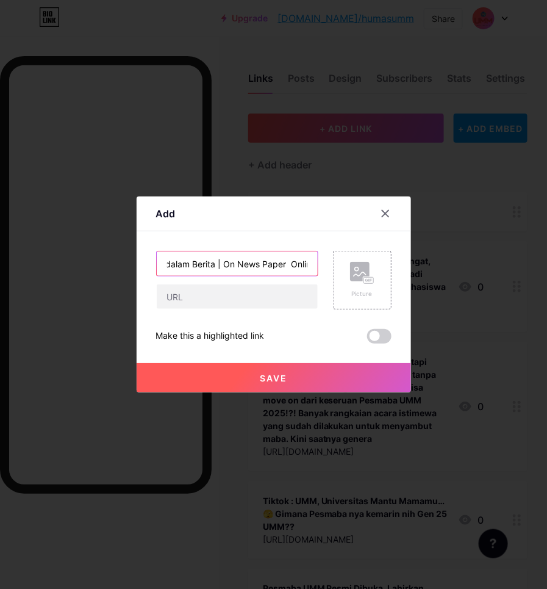
type input "Ratusan Ardyakara 25 Ikuti Pesmaba Fikes 25 Mengenal Kampus UMM | SERU | UMM da…"
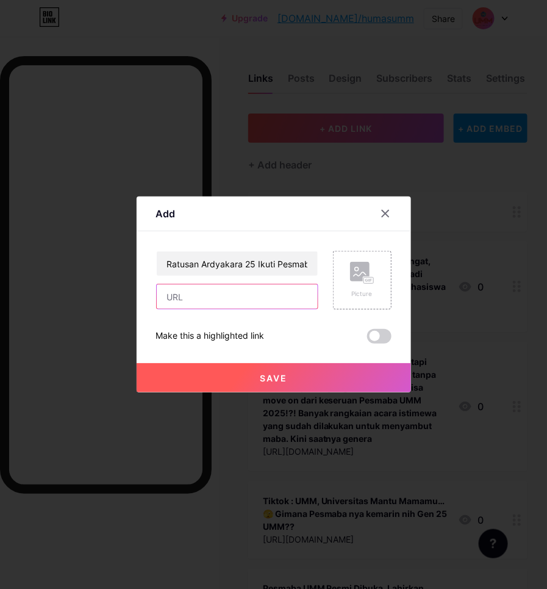
click at [270, 297] on input "text" at bounding box center [237, 296] width 161 height 24
paste input "[URL][DOMAIN_NAME]"
type input "[URL][DOMAIN_NAME]"
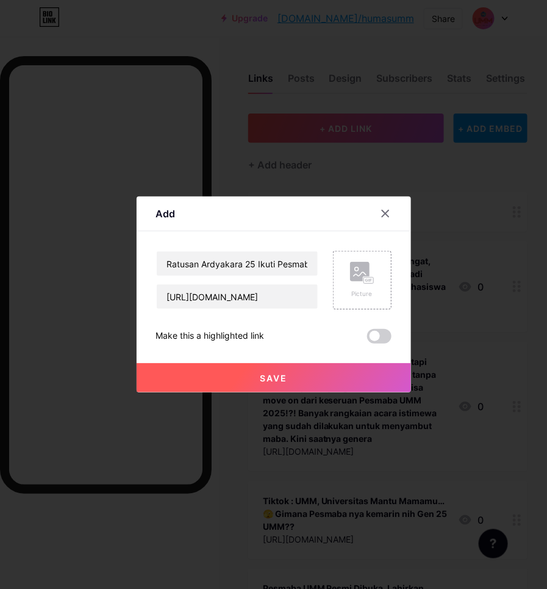
scroll to position [0, 0]
click at [305, 380] on button "Save" at bounding box center [274, 377] width 275 height 29
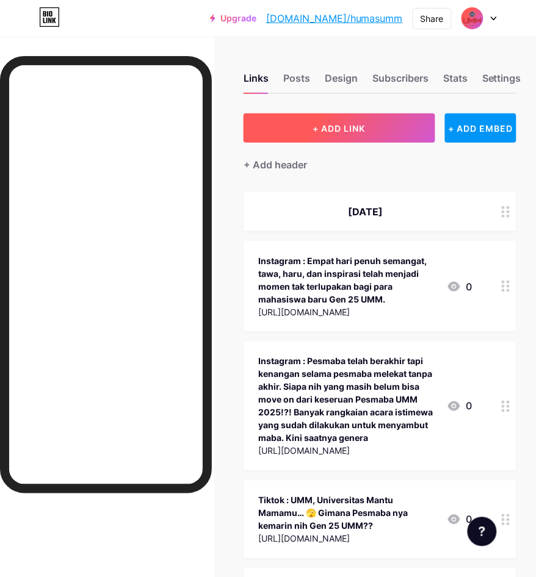
click at [364, 142] on button "+ ADD LINK" at bounding box center [338, 127] width 191 height 29
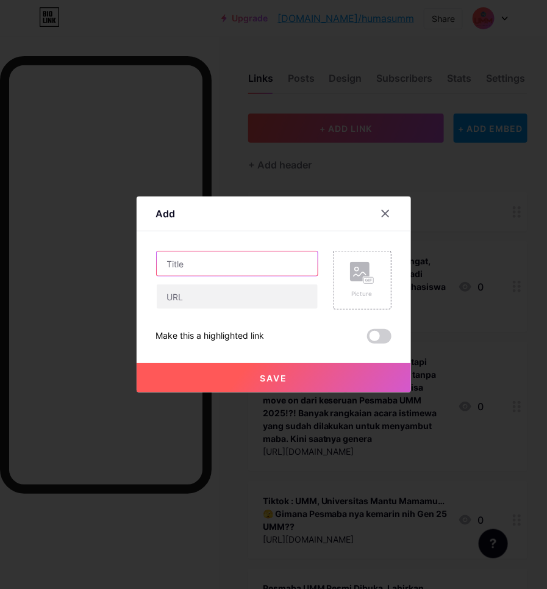
click at [238, 270] on input "text" at bounding box center [237, 263] width 161 height 24
type input "t"
drag, startPoint x: 217, startPoint y: 261, endPoint x: 312, endPoint y: 259, distance: 95.2
click at [218, 259] on input "[PERSON_NAME] - Mahasiswa FK UMM Identifikasi Kemampuan Tenaga Kesehatan Skrini…" at bounding box center [237, 263] width 161 height 24
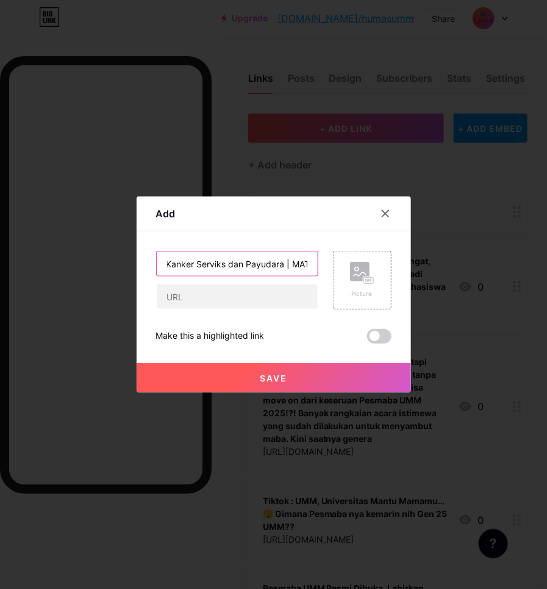
paste input "UMM dalam Berita | On News Paper Online"
type input "[PERSON_NAME] - Mahasiswa FK UMM Identifikasi Kemampuan Tenaga Kesehatan Skrini…"
click at [194, 312] on div "[PERSON_NAME] - Mahasiswa FK UMM Identifikasi Kemampuan Tenaga Kesehatan Skrini…" at bounding box center [274, 297] width 236 height 93
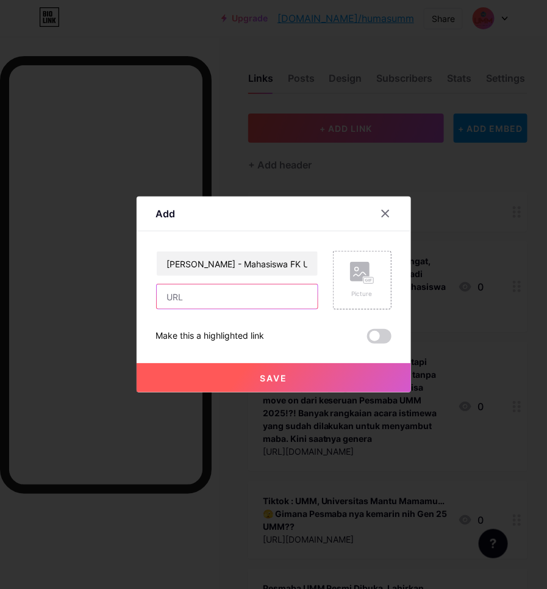
click at [197, 306] on input "text" at bounding box center [237, 296] width 161 height 24
paste input "[URL][DOMAIN_NAME]"
type input "[URL][DOMAIN_NAME]"
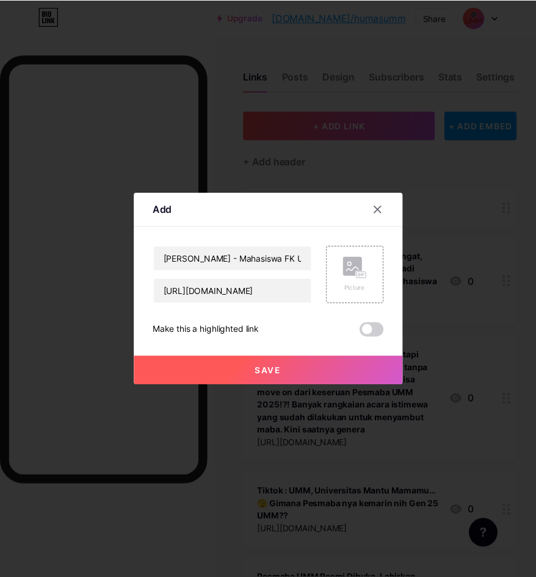
scroll to position [0, 0]
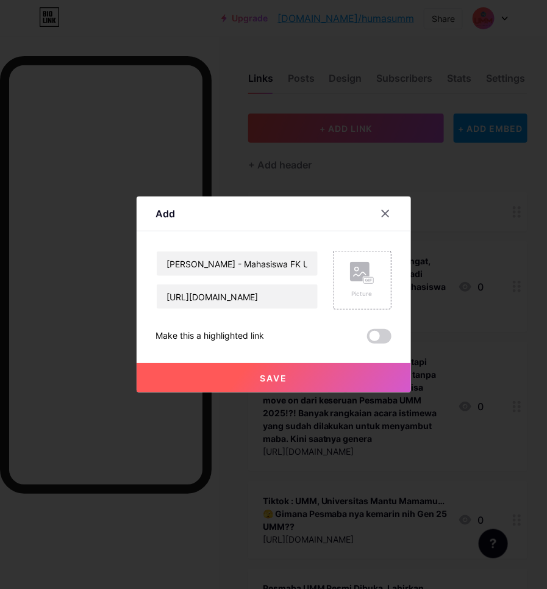
click at [243, 374] on button "Save" at bounding box center [274, 377] width 275 height 29
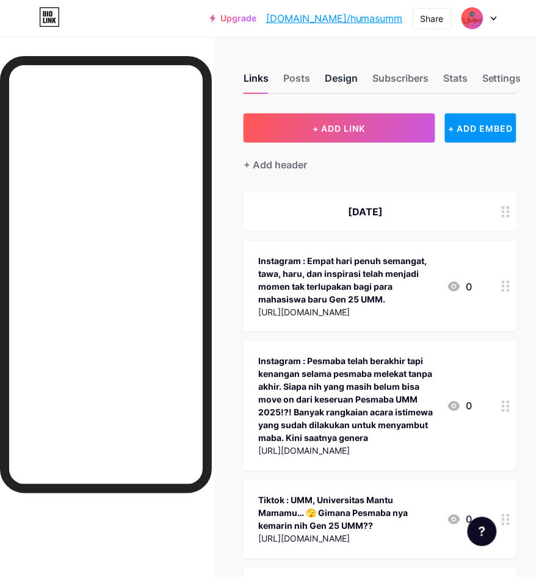
click at [336, 81] on div "Design" at bounding box center [341, 82] width 33 height 22
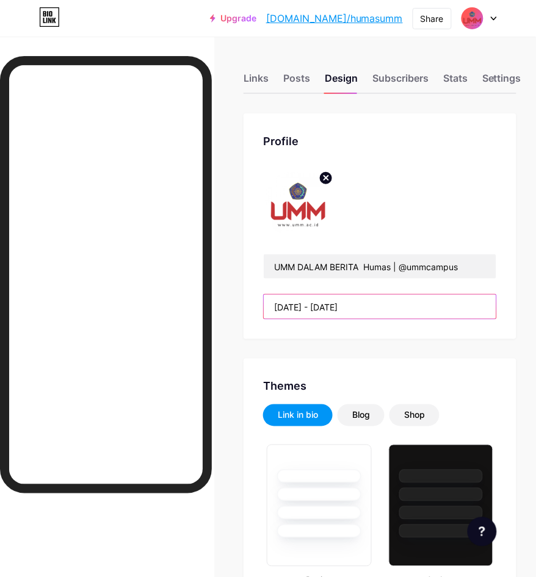
click at [386, 303] on input "[DATE] - [DATE]" at bounding box center [380, 307] width 232 height 24
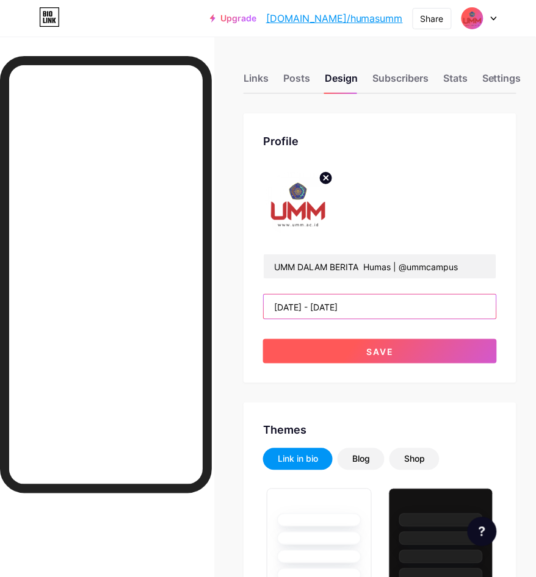
type input "[DATE] - [DATE]"
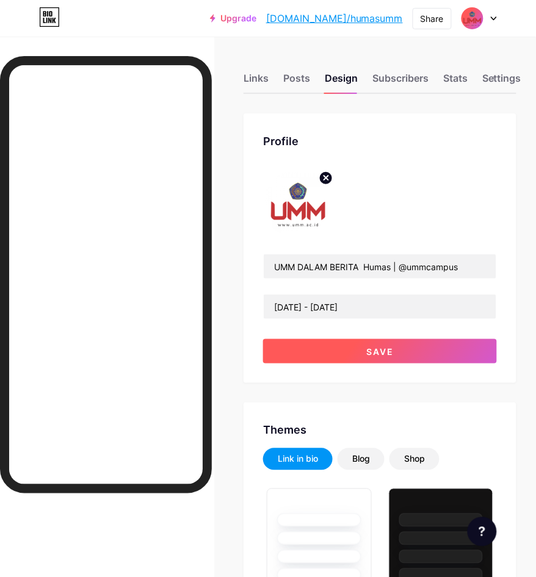
click at [459, 345] on button "Save" at bounding box center [380, 351] width 234 height 24
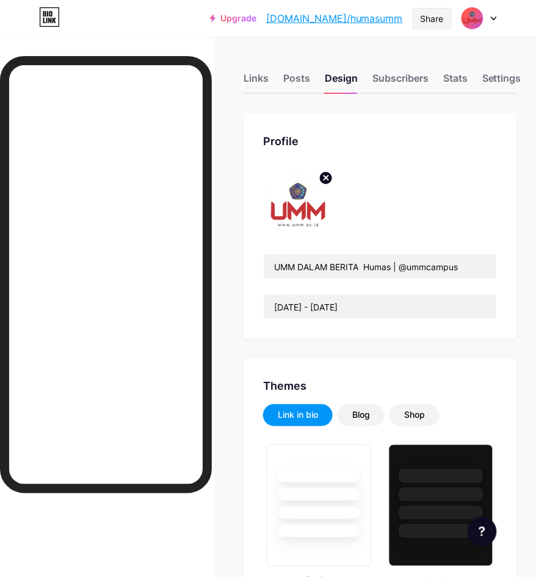
click at [428, 19] on div "Share" at bounding box center [431, 18] width 23 height 13
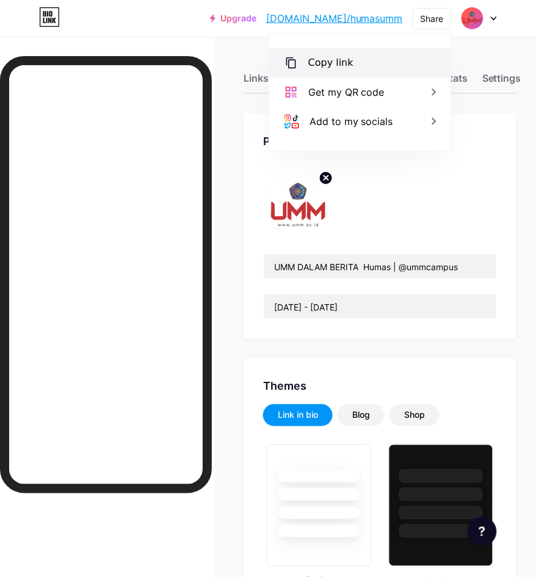
click at [339, 63] on div "Copy link" at bounding box center [330, 63] width 45 height 15
